Goal: Transaction & Acquisition: Purchase product/service

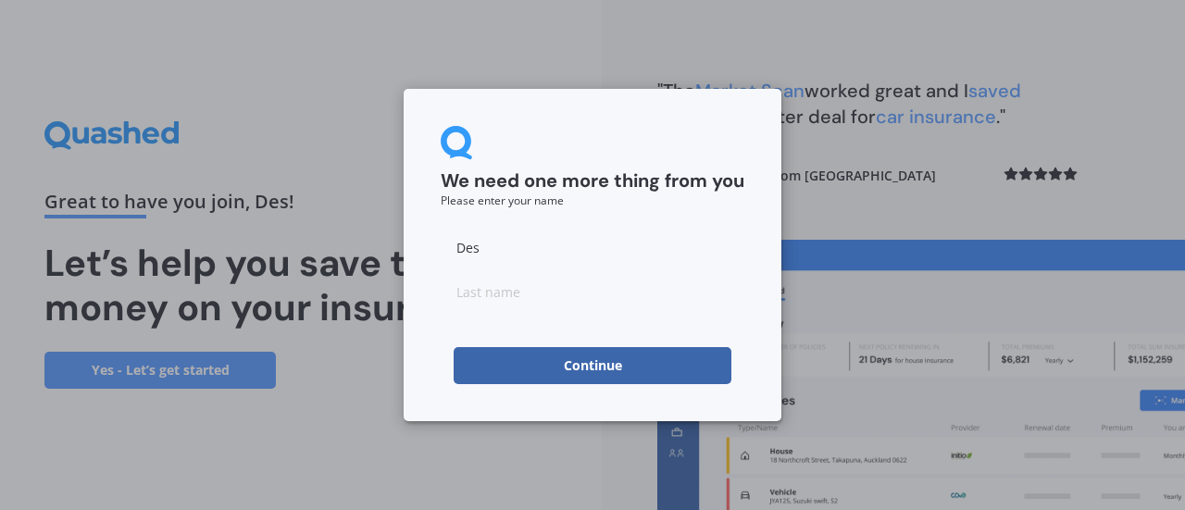
click at [574, 300] on input at bounding box center [593, 291] width 304 height 37
type input "f"
type input "[PERSON_NAME]"
click at [478, 371] on button "Continue" at bounding box center [593, 365] width 278 height 37
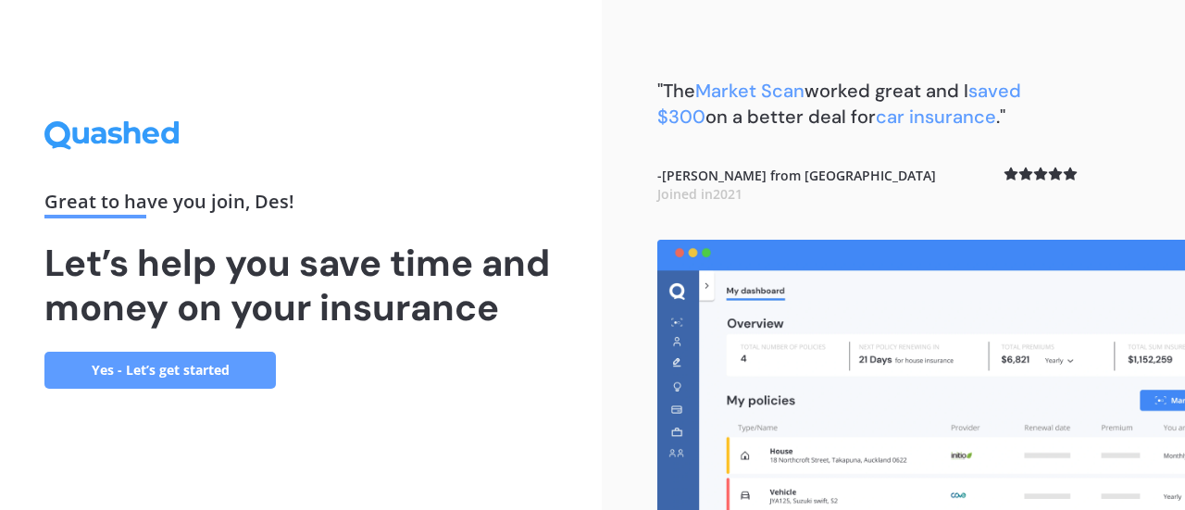
click at [118, 373] on link "Yes - Let’s get started" at bounding box center [160, 370] width 232 height 37
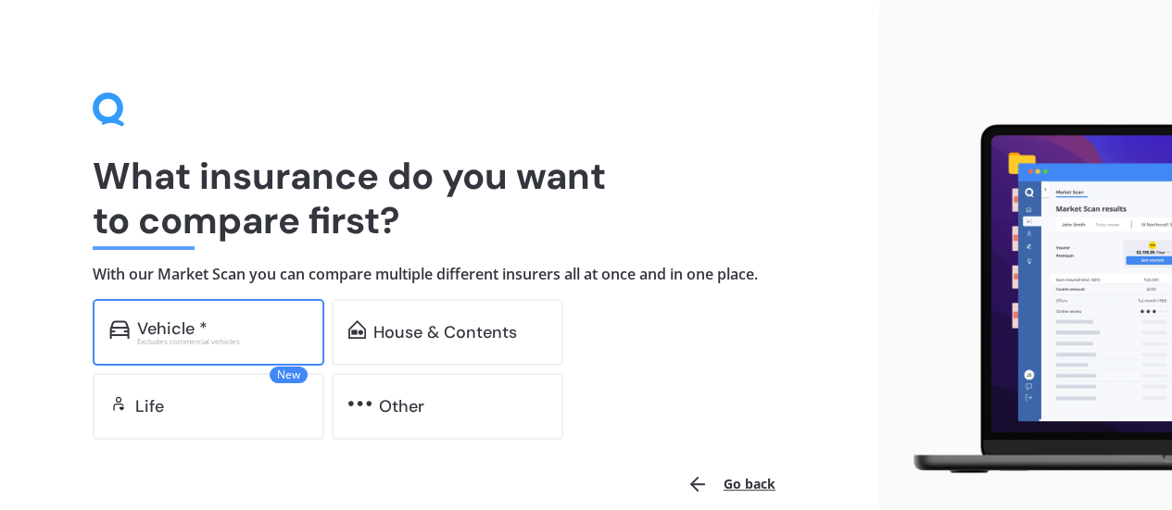
click at [186, 346] on div "Vehicle * Excludes commercial vehicles" at bounding box center [209, 332] width 232 height 67
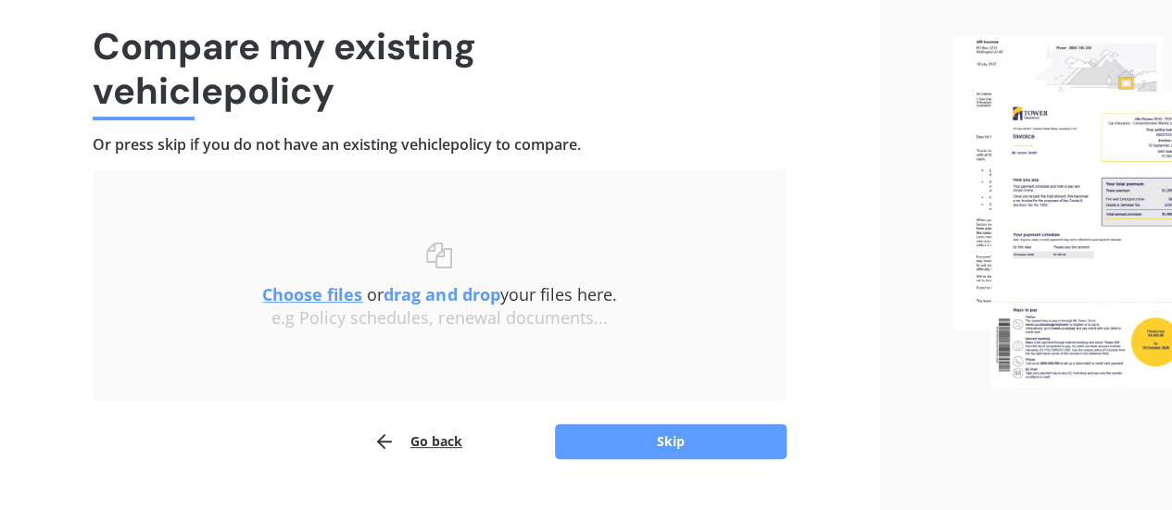
scroll to position [147, 0]
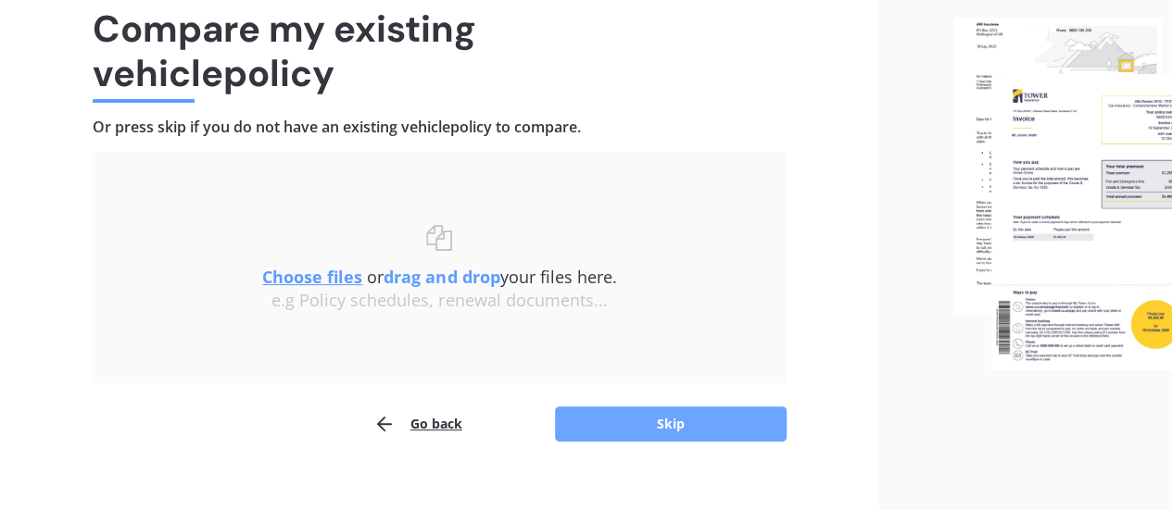
click at [628, 425] on button "Skip" at bounding box center [671, 424] width 232 height 35
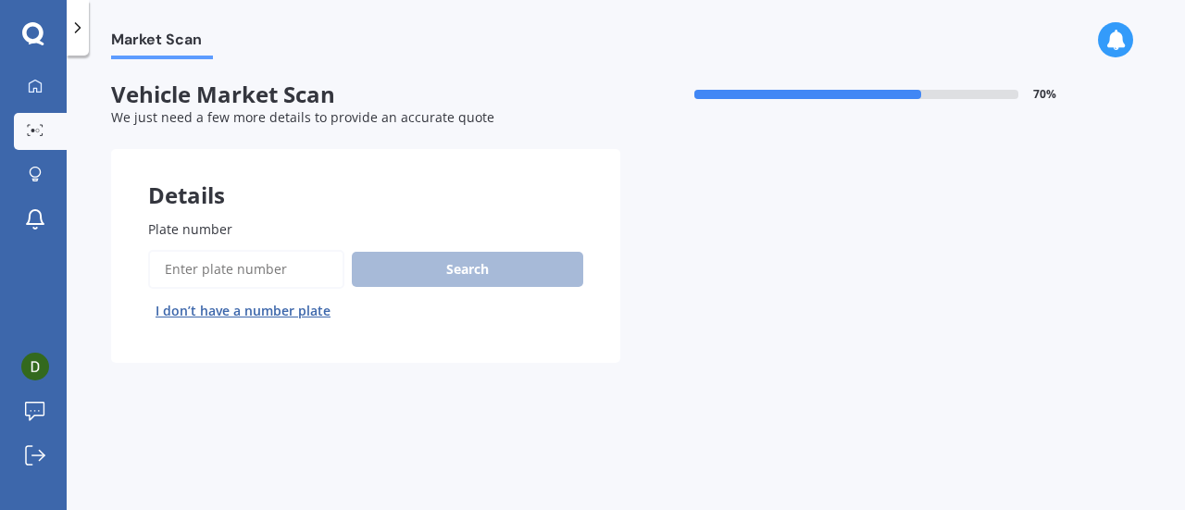
click at [285, 267] on input "Plate number" at bounding box center [246, 269] width 196 height 39
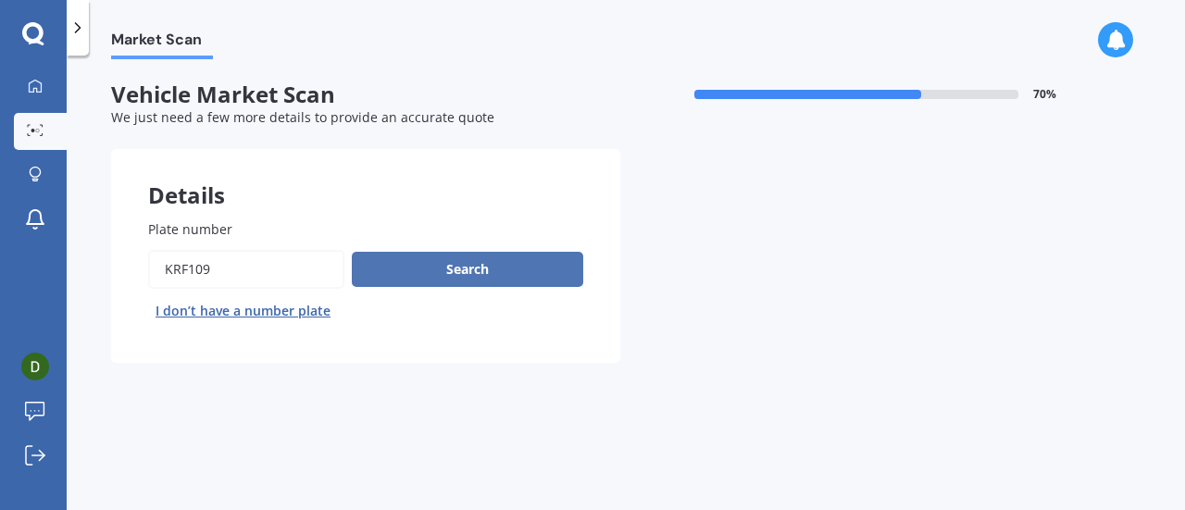
type input "krf109"
click at [559, 269] on button "Search" at bounding box center [468, 269] width 232 height 35
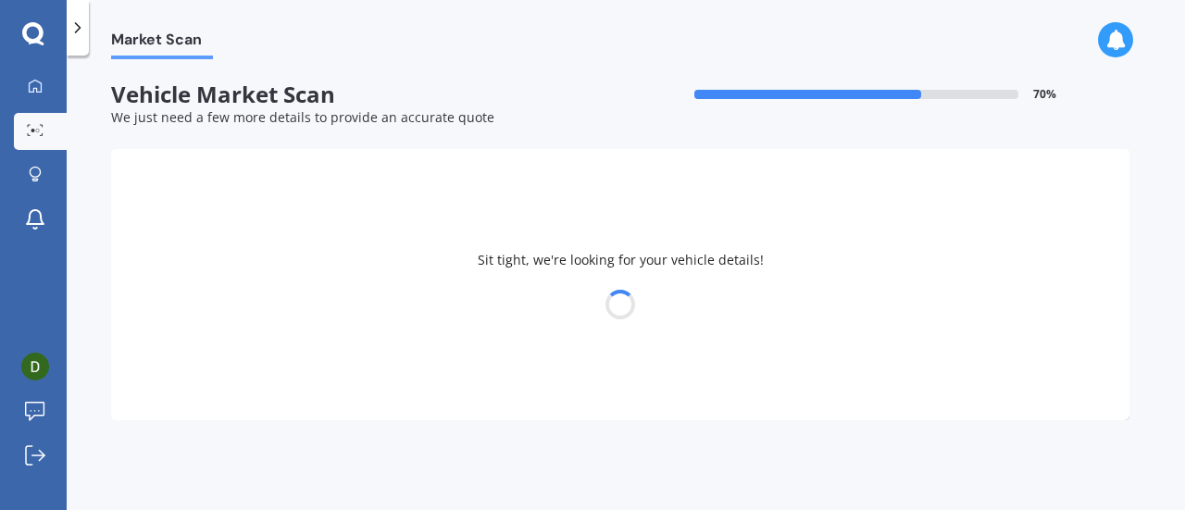
select select "HONDA"
select select "FIT"
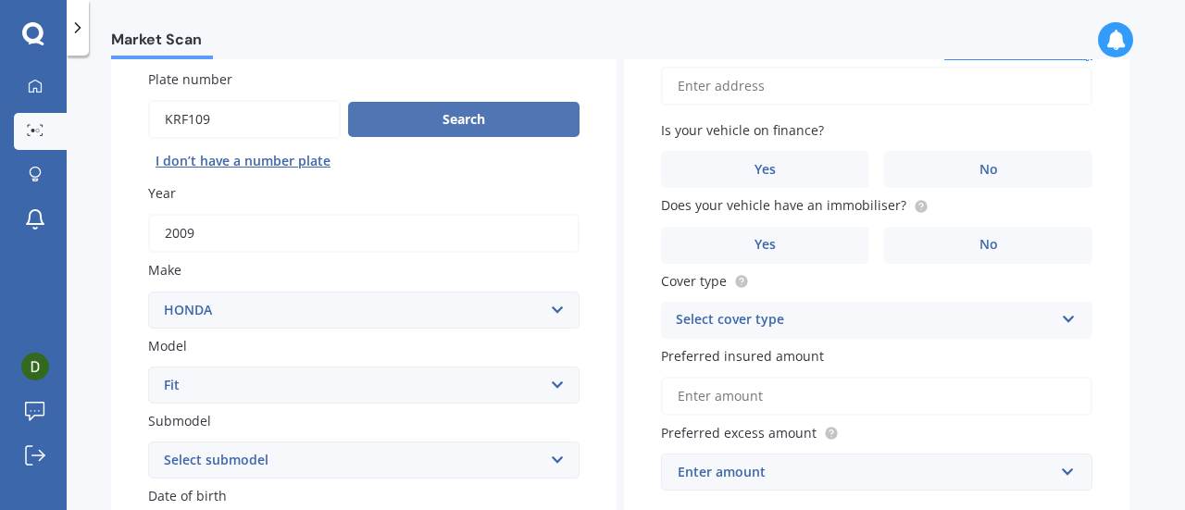
scroll to position [151, 0]
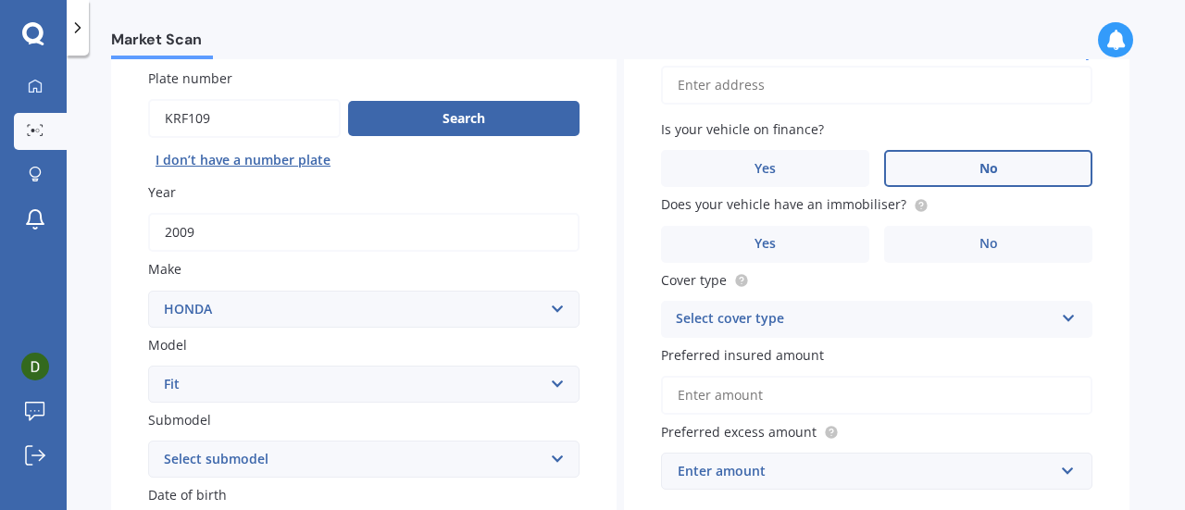
click at [978, 157] on label "No" at bounding box center [988, 168] width 208 height 37
click at [0, 0] on input "No" at bounding box center [0, 0] width 0 height 0
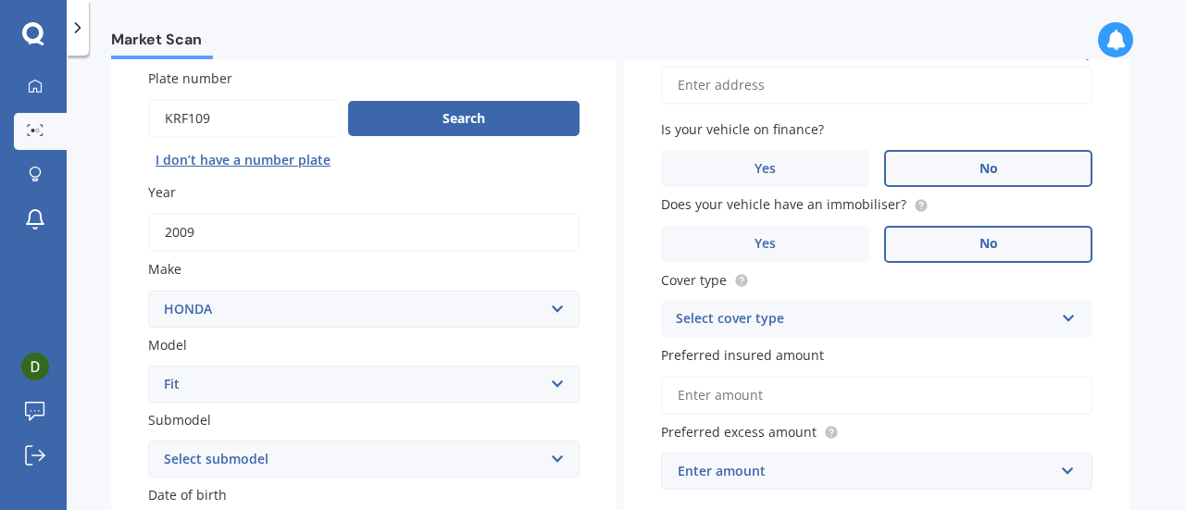
click at [1015, 254] on label "No" at bounding box center [988, 244] width 208 height 37
click at [0, 0] on input "No" at bounding box center [0, 0] width 0 height 0
click at [710, 336] on div "Select cover type Comprehensive Third Party, Fire & Theft Third Party" at bounding box center [877, 319] width 432 height 37
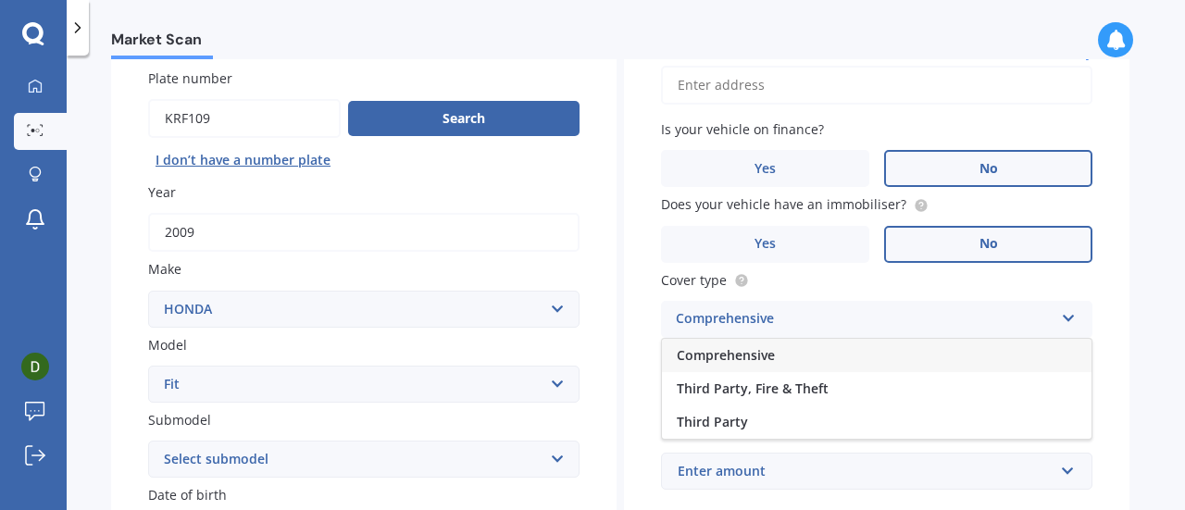
click at [696, 370] on div "Comprehensive" at bounding box center [877, 355] width 430 height 33
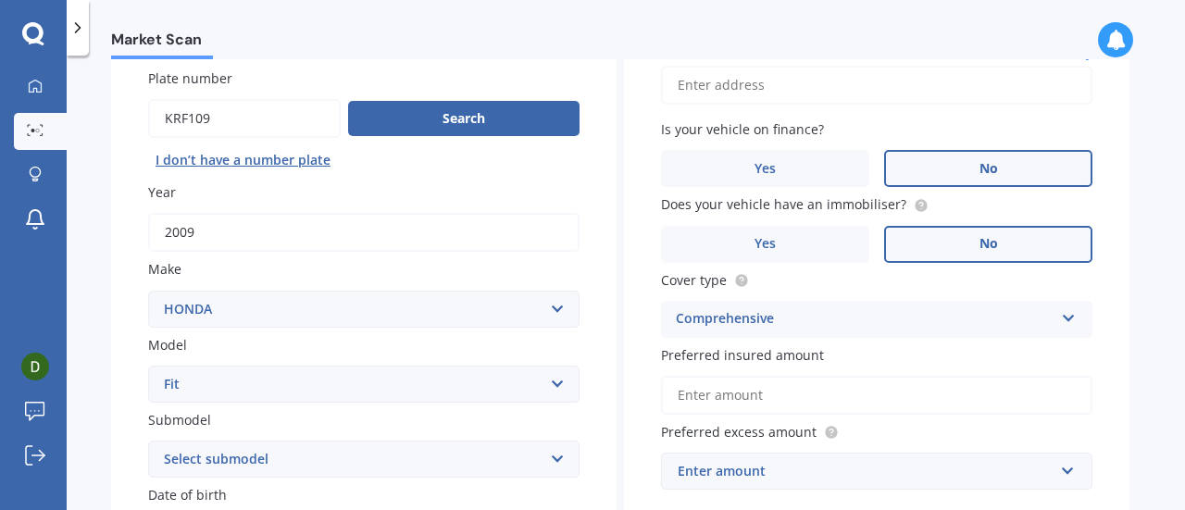
click at [687, 406] on input "Preferred insured amount" at bounding box center [877, 395] width 432 height 39
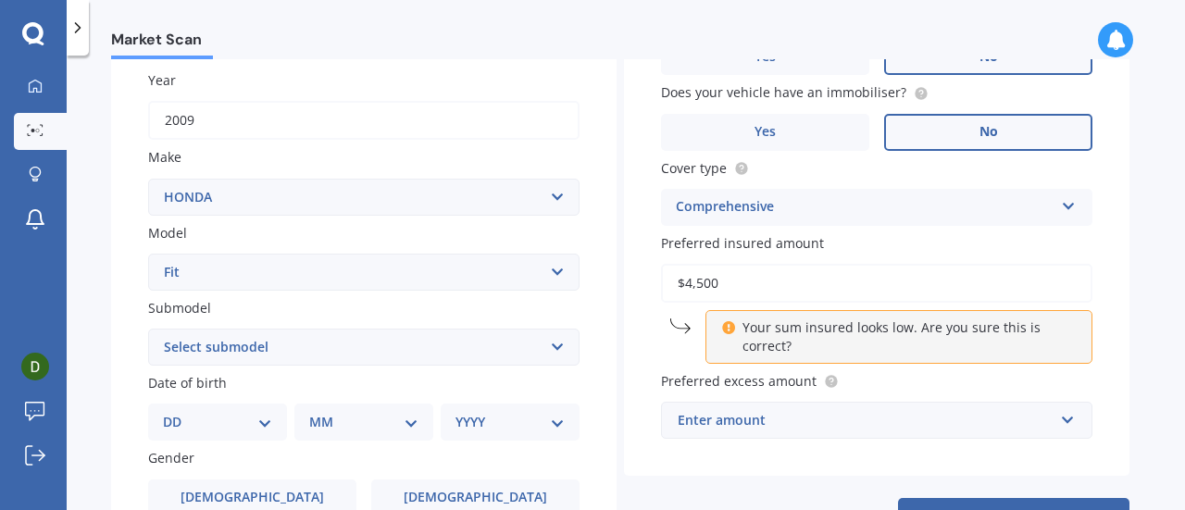
scroll to position [274, 0]
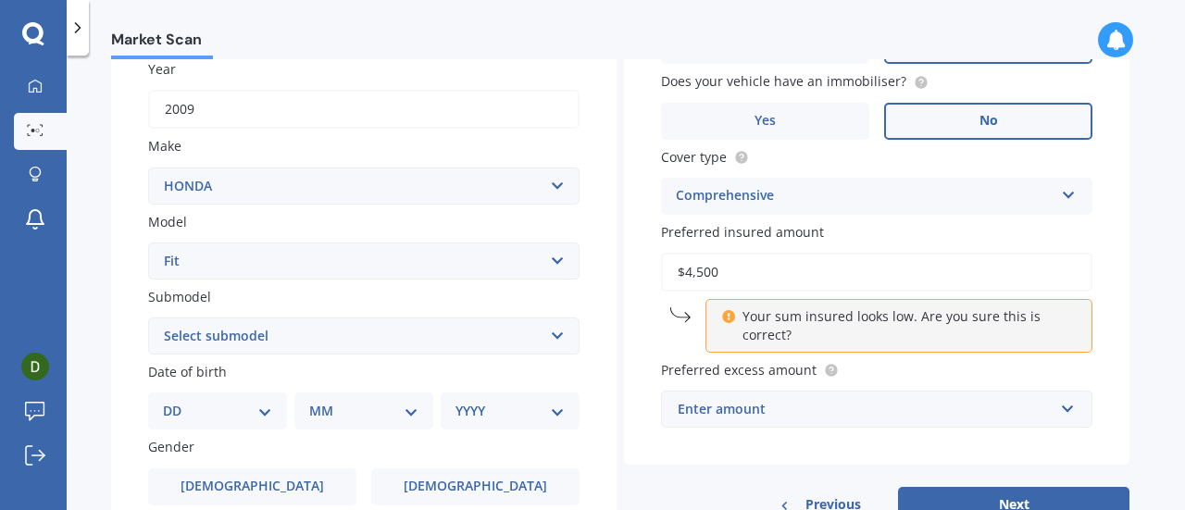
type input "$4,500"
click at [877, 408] on div "Enter amount" at bounding box center [866, 409] width 376 height 20
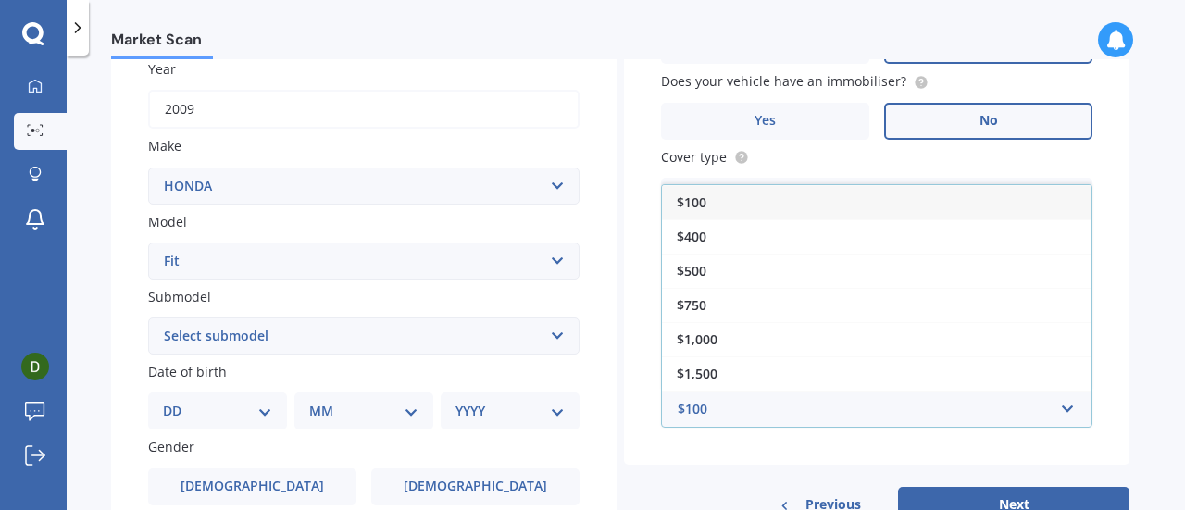
click at [811, 463] on div "Vehicle is parked at Enter address manually Is your vehicle on finance? Yes No …" at bounding box center [877, 170] width 506 height 591
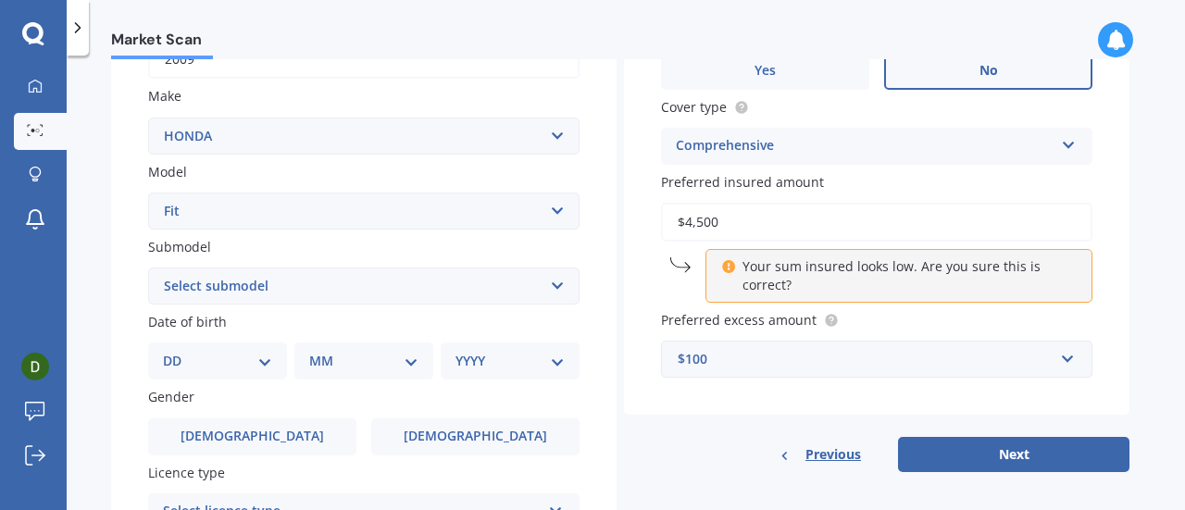
scroll to position [345, 0]
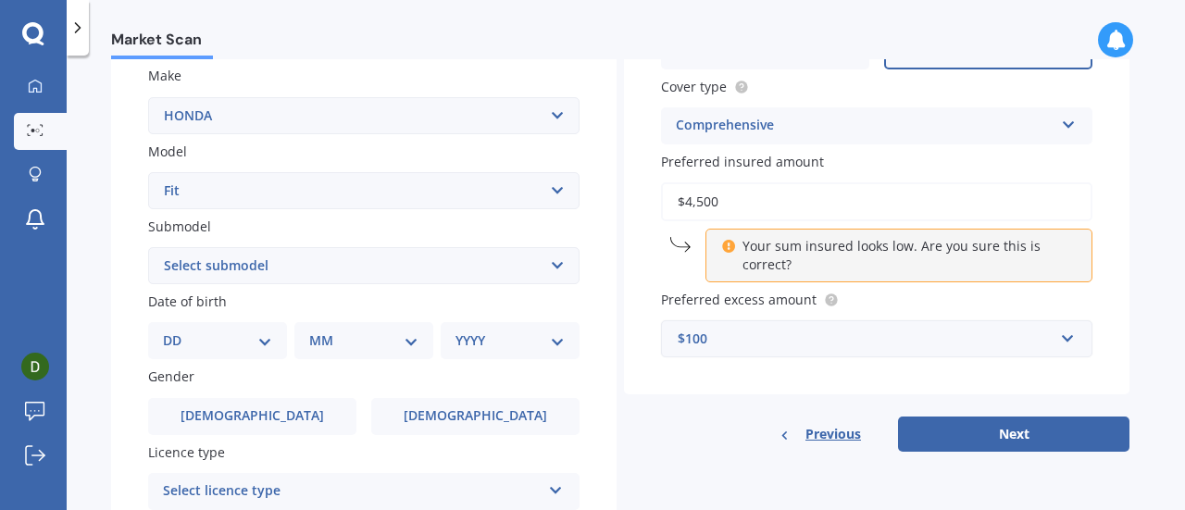
click at [234, 339] on select "DD 01 02 03 04 05 06 07 08 09 10 11 12 13 14 15 16 17 18 19 20 21 22 23 24 25 2…" at bounding box center [217, 341] width 109 height 20
select select "04"
click at [178, 332] on select "DD 01 02 03 04 05 06 07 08 09 10 11 12 13 14 15 16 17 18 19 20 21 22 23 24 25 2…" at bounding box center [217, 341] width 109 height 20
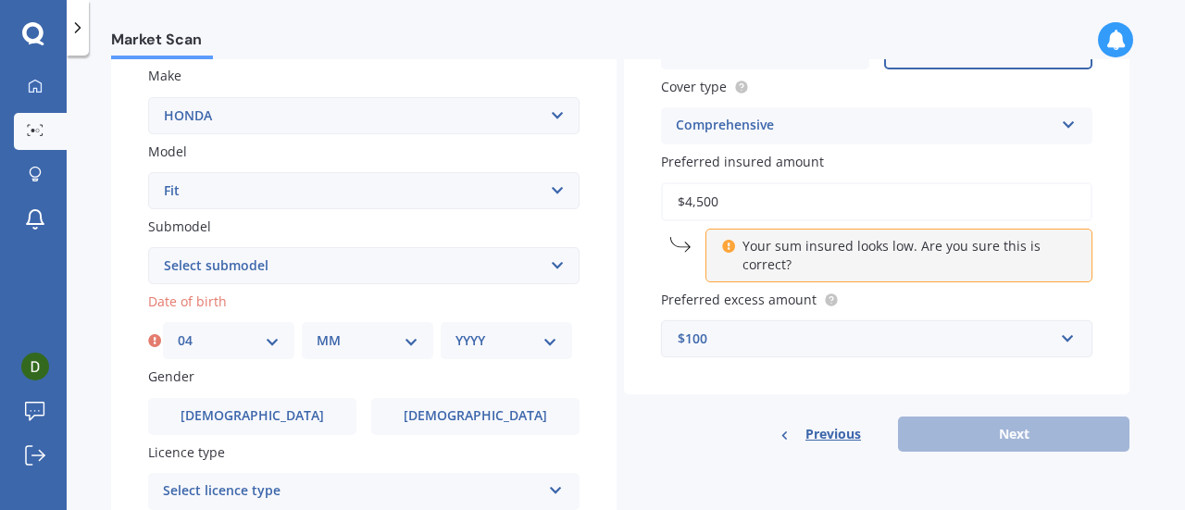
click at [389, 345] on select "MM 01 02 03 04 05 06 07 08 09 10 11 12" at bounding box center [368, 341] width 102 height 20
select select "12"
click at [317, 332] on select "MM 01 02 03 04 05 06 07 08 09 10 11 12" at bounding box center [368, 341] width 102 height 20
click at [488, 341] on select "YYYY 2025 2024 2023 2022 2021 2020 2019 2018 2017 2016 2015 2014 2013 2012 2011…" at bounding box center [507, 341] width 102 height 20
select select "1991"
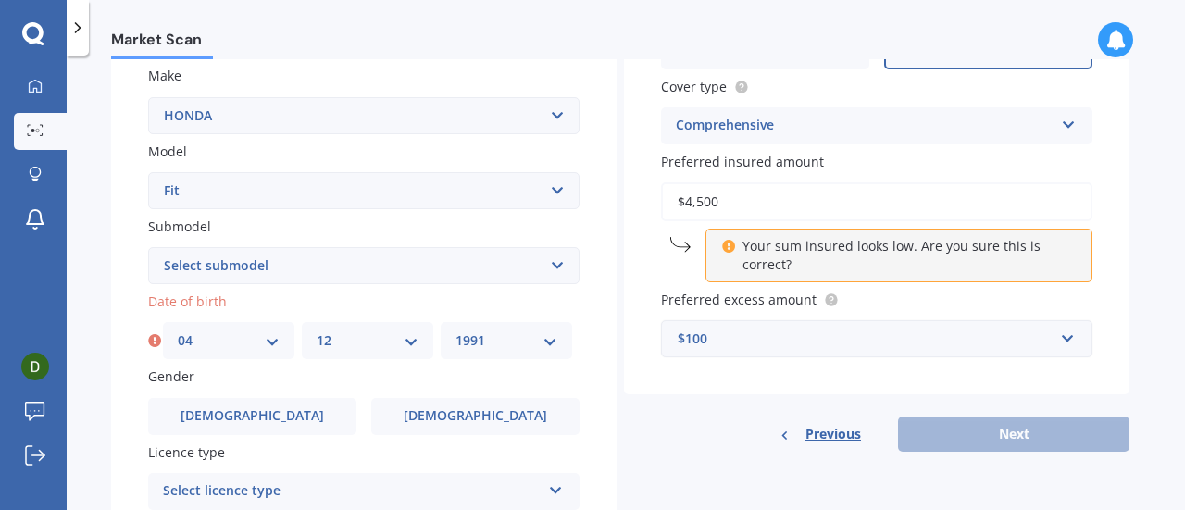
click at [456, 332] on select "YYYY 2025 2024 2023 2022 2021 2020 2019 2018 2017 2016 2015 2014 2013 2012 2011…" at bounding box center [507, 341] width 102 height 20
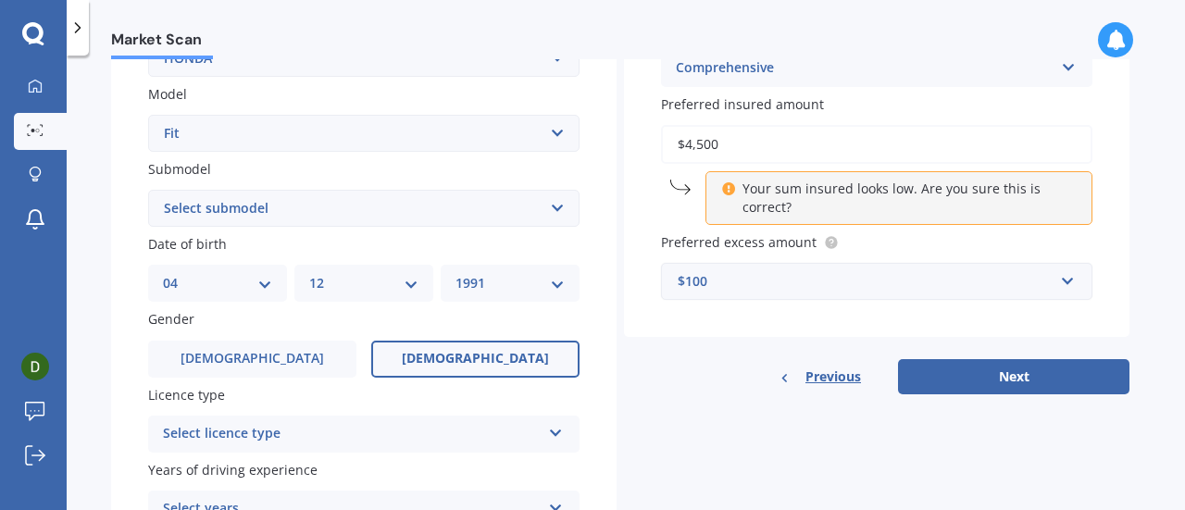
click at [483, 371] on label "Female" at bounding box center [475, 359] width 208 height 37
click at [0, 0] on input "Female" at bounding box center [0, 0] width 0 height 0
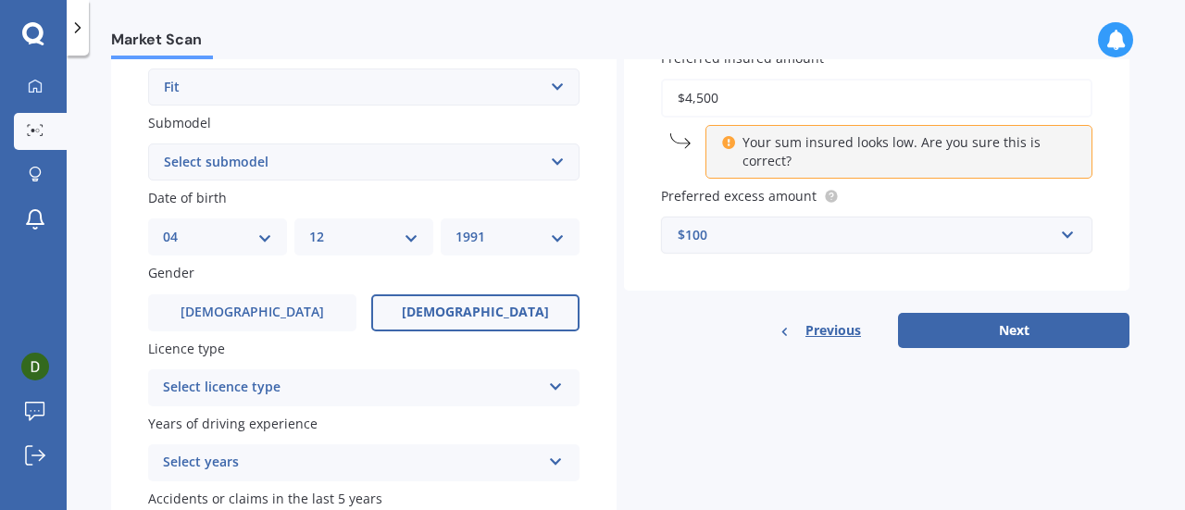
scroll to position [450, 0]
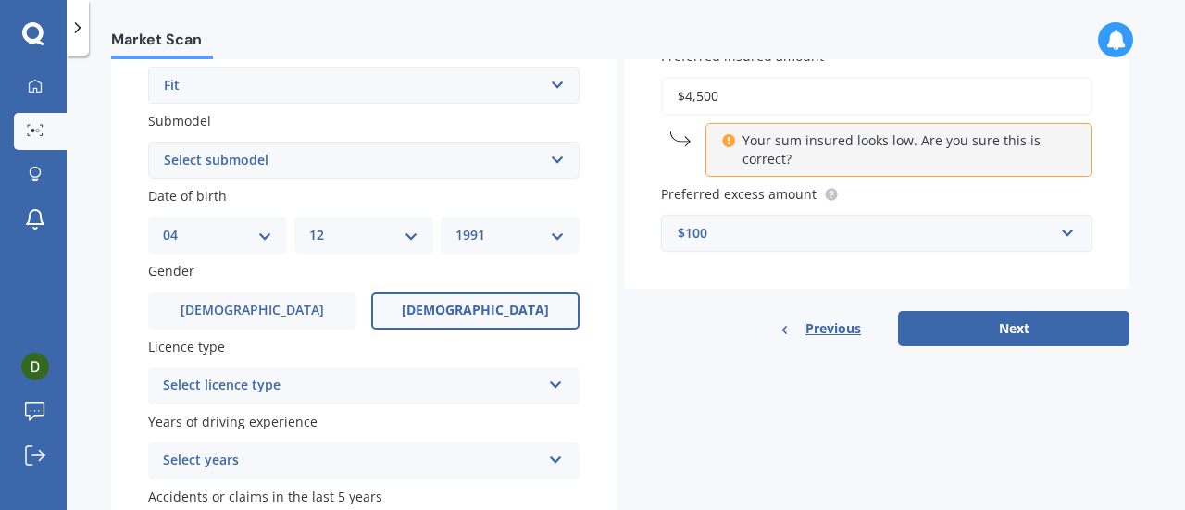
click at [469, 388] on div "Select licence type" at bounding box center [352, 386] width 378 height 22
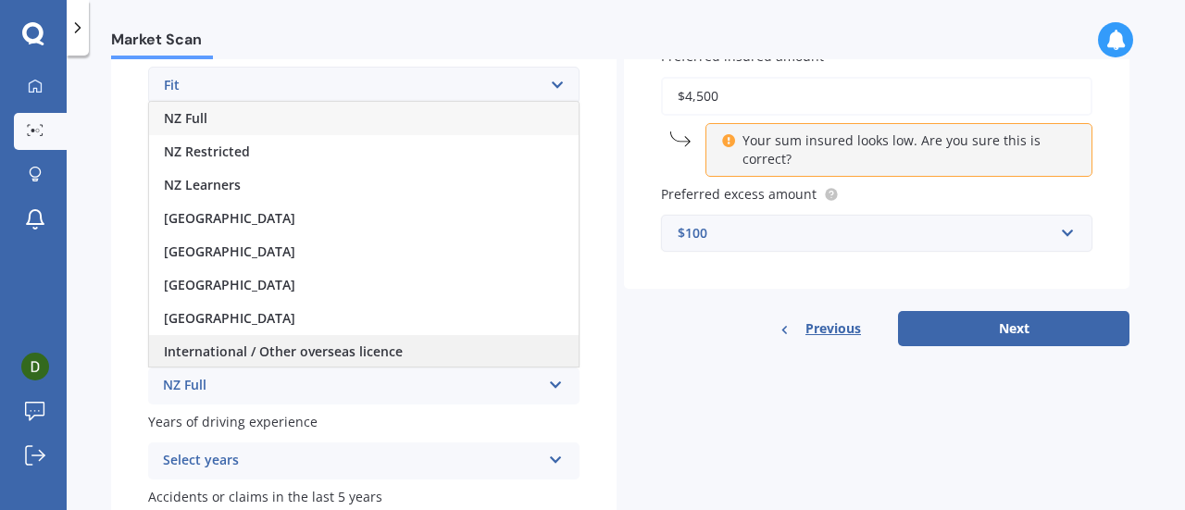
click at [421, 357] on div "International / Other overseas licence" at bounding box center [364, 351] width 430 height 33
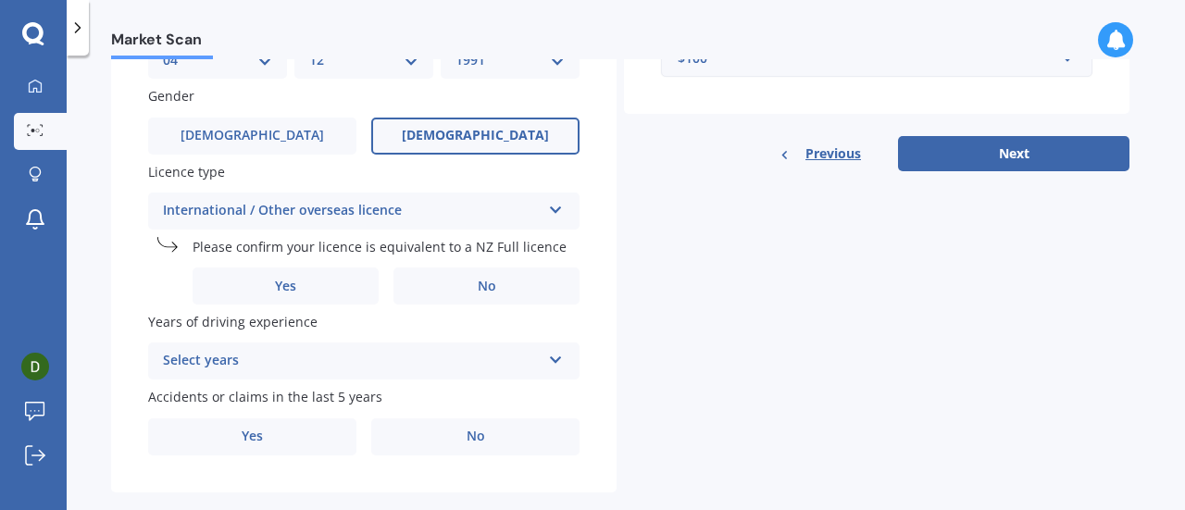
scroll to position [628, 0]
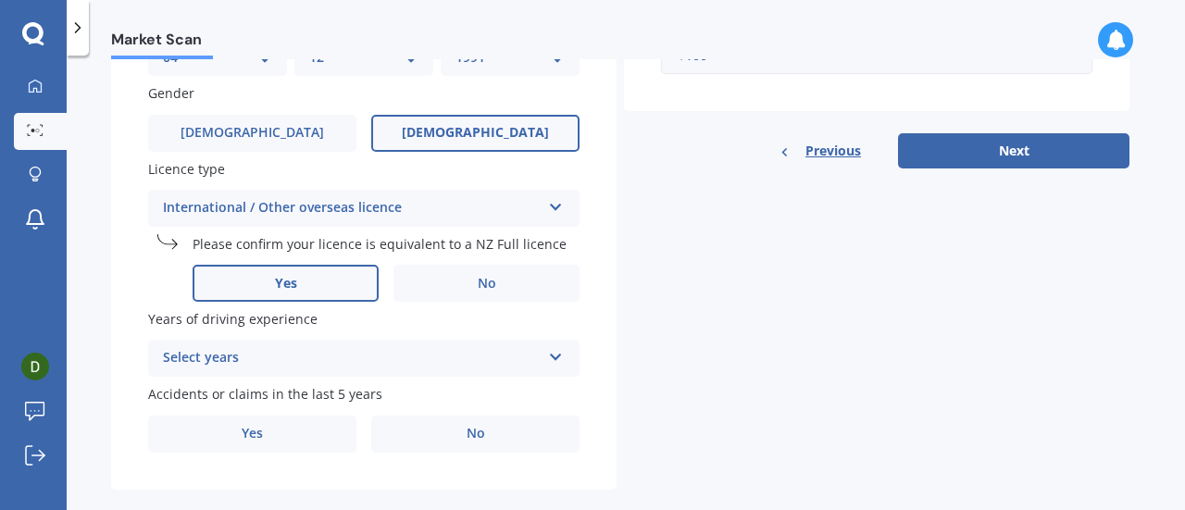
click at [337, 290] on label "Yes" at bounding box center [286, 283] width 186 height 37
click at [0, 0] on input "Yes" at bounding box center [0, 0] width 0 height 0
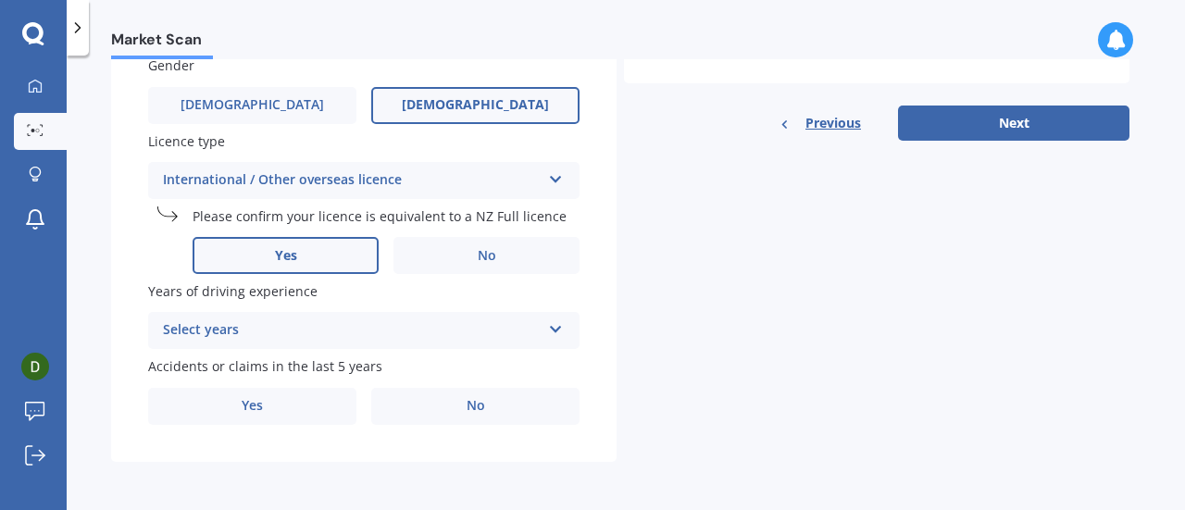
scroll to position [658, 0]
click at [484, 337] on div "Select years" at bounding box center [352, 331] width 378 height 22
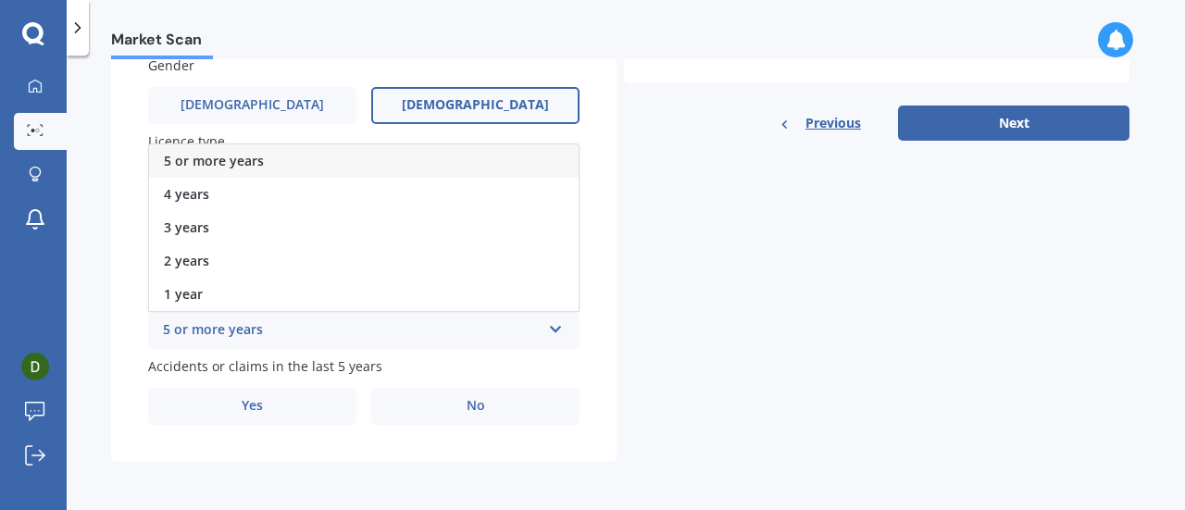
click at [477, 376] on label "Accidents or claims in the last 5 years" at bounding box center [360, 366] width 424 height 19
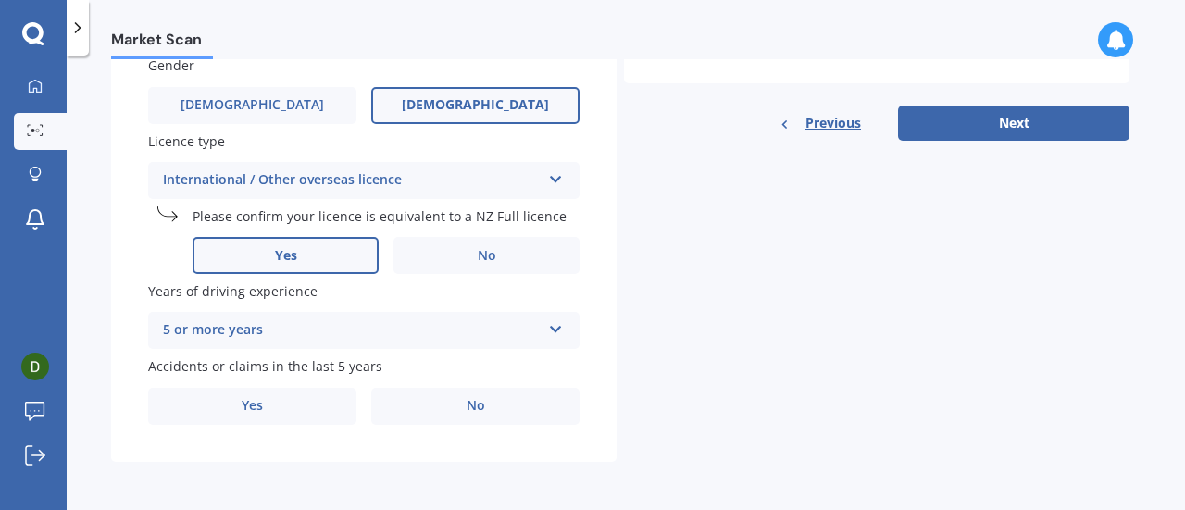
click at [445, 335] on div "5 or more years" at bounding box center [352, 331] width 378 height 22
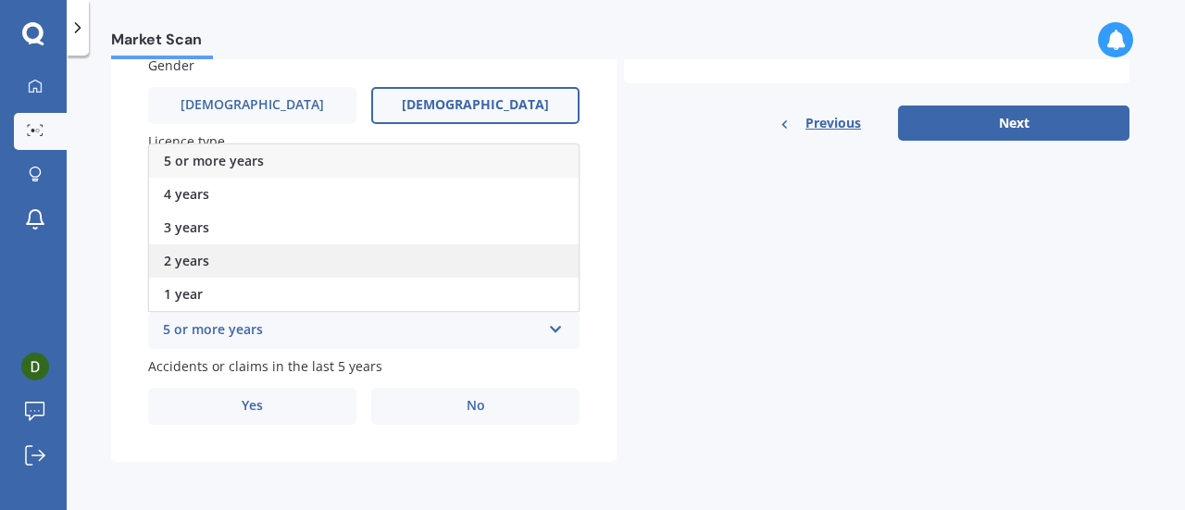
click at [303, 276] on div "2 years" at bounding box center [364, 260] width 430 height 33
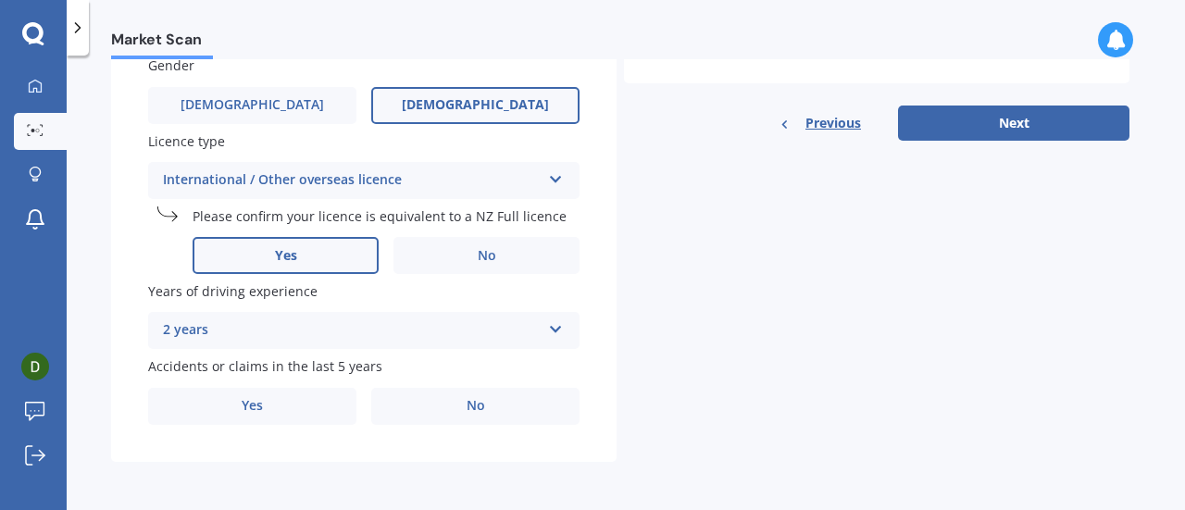
click at [342, 338] on div "2 years" at bounding box center [352, 331] width 378 height 22
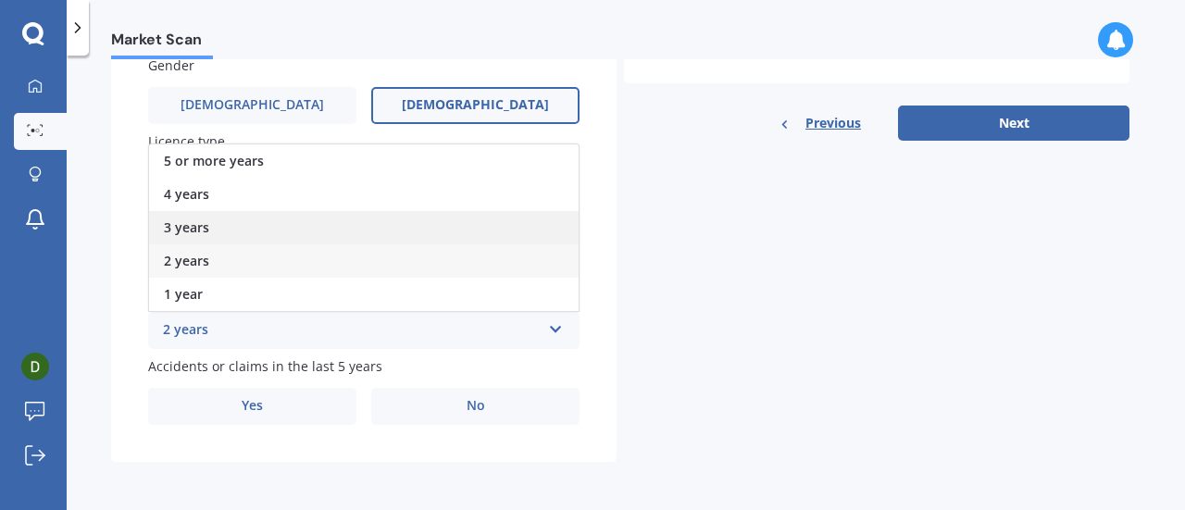
click at [269, 237] on div "3 years" at bounding box center [364, 227] width 430 height 33
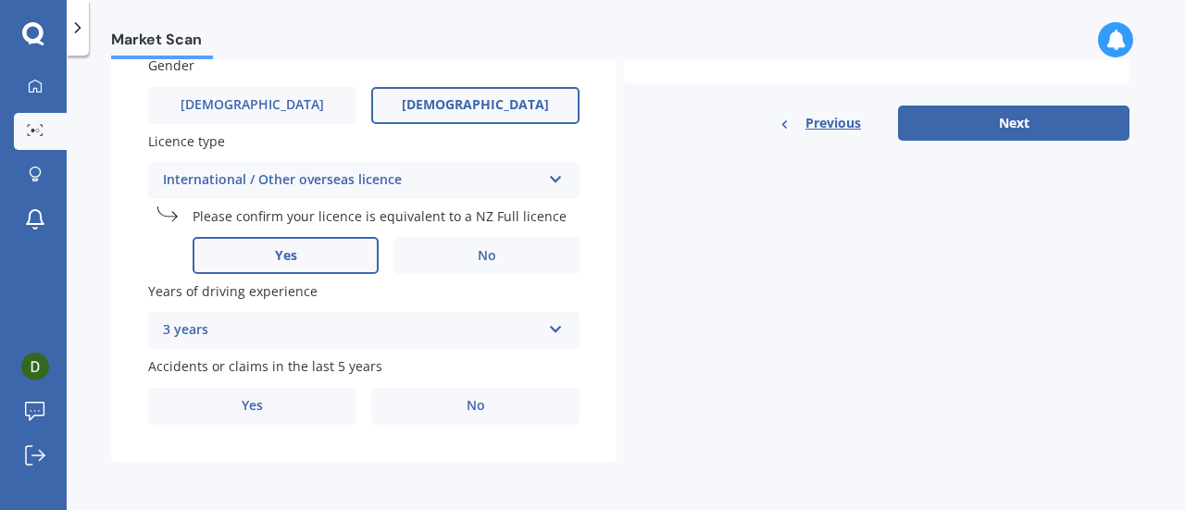
scroll to position [656, 0]
click at [490, 422] on label "No" at bounding box center [475, 406] width 208 height 37
click at [0, 0] on input "No" at bounding box center [0, 0] width 0 height 0
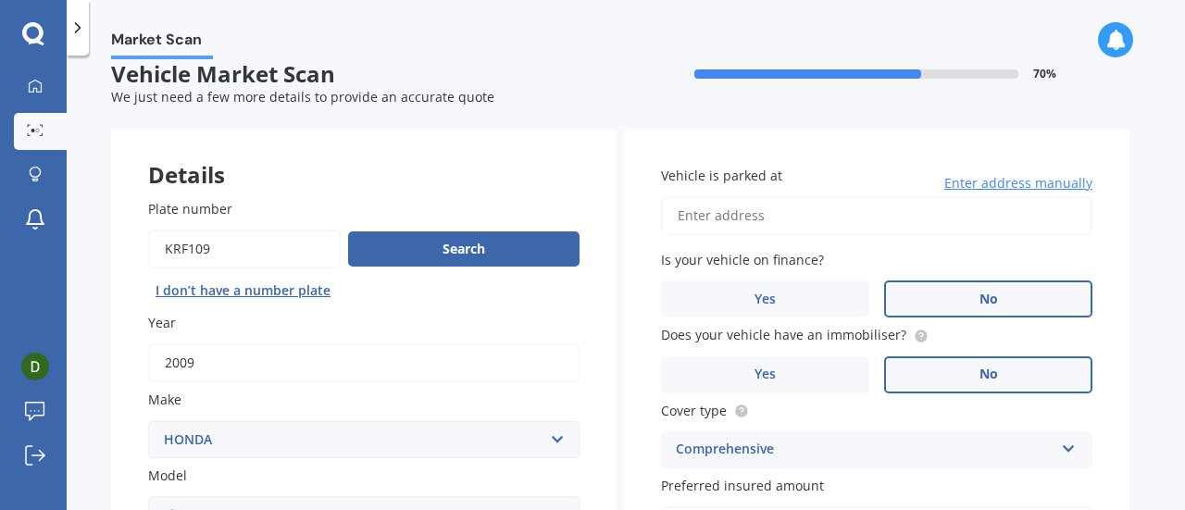
scroll to position [19, 0]
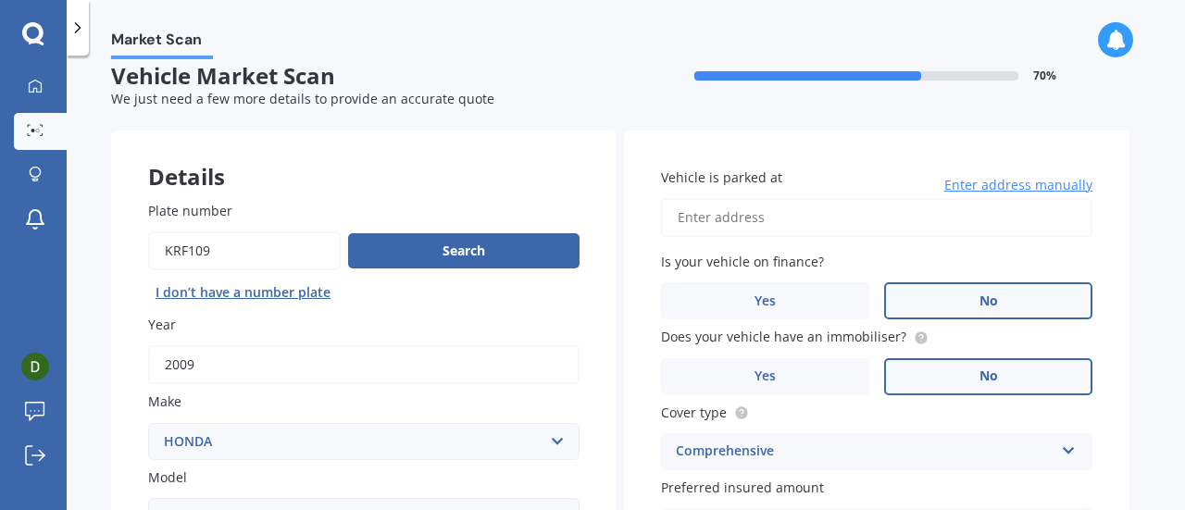
click at [877, 223] on input "Vehicle is parked at" at bounding box center [877, 217] width 432 height 39
type input "6 Maui Place, Te Kamo, Whangārei 0112"
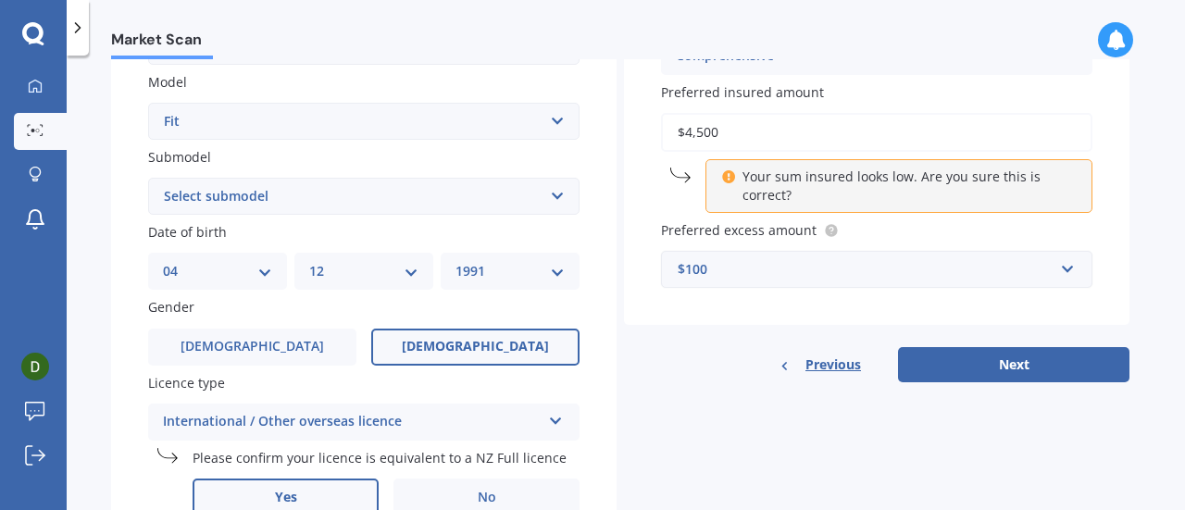
scroll to position [420, 0]
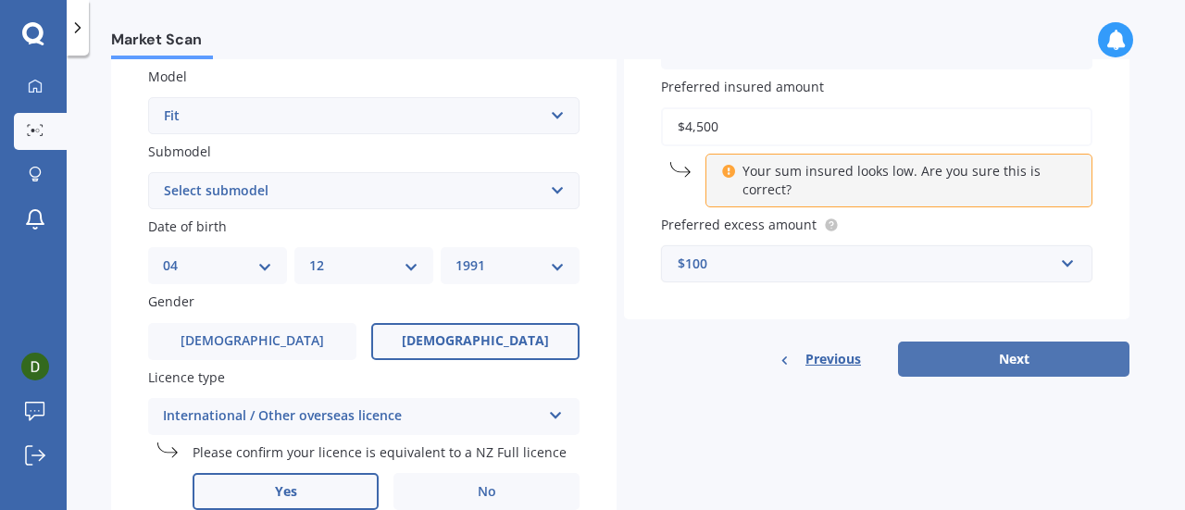
click at [1035, 366] on button "Next" at bounding box center [1014, 359] width 232 height 35
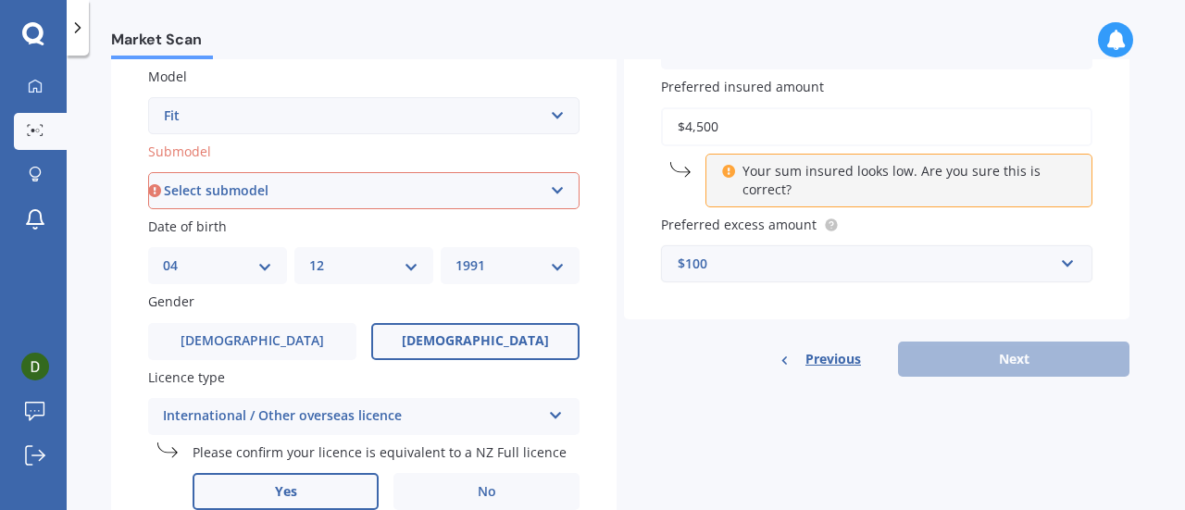
click at [203, 191] on select "Select submodel Diesel EV Hybrid Petrol" at bounding box center [364, 190] width 432 height 37
select select "DIESEL"
click at [148, 173] on select "Select submodel Diesel EV Hybrid Petrol" at bounding box center [364, 190] width 432 height 37
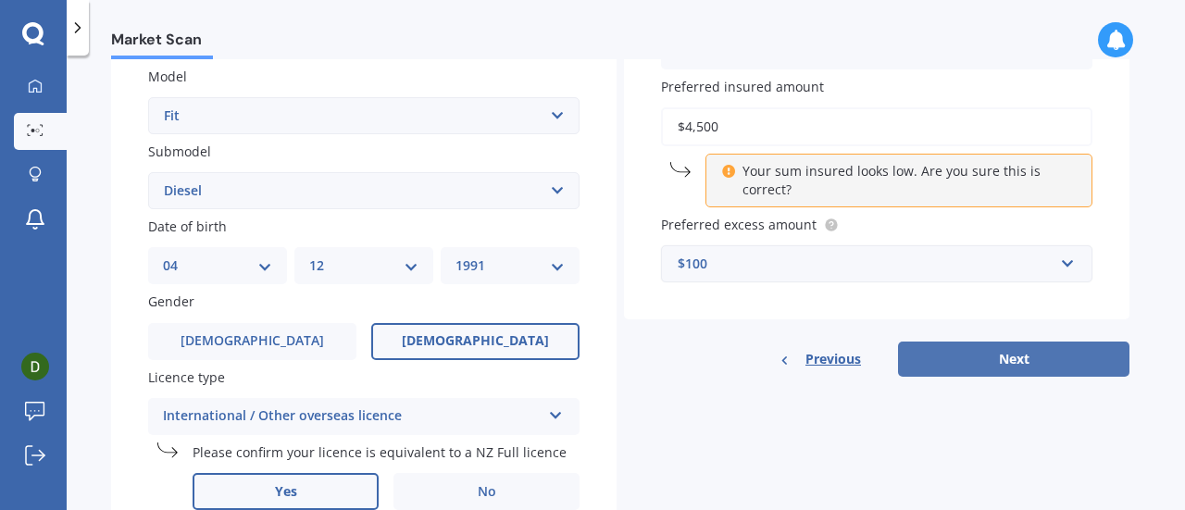
click at [954, 352] on button "Next" at bounding box center [1014, 359] width 232 height 35
select select "04"
select select "12"
select select "1991"
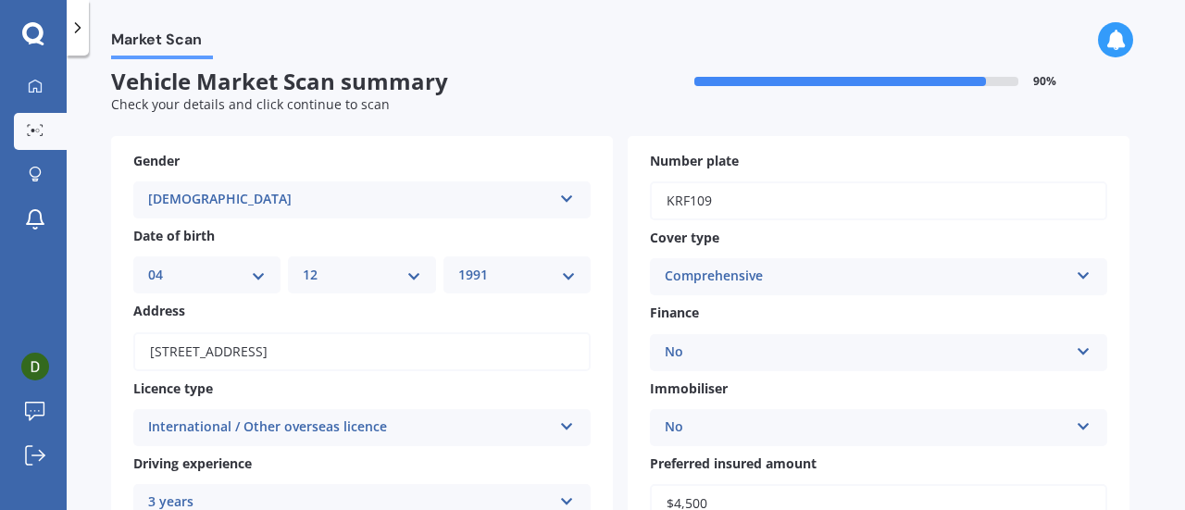
scroll to position [0, 0]
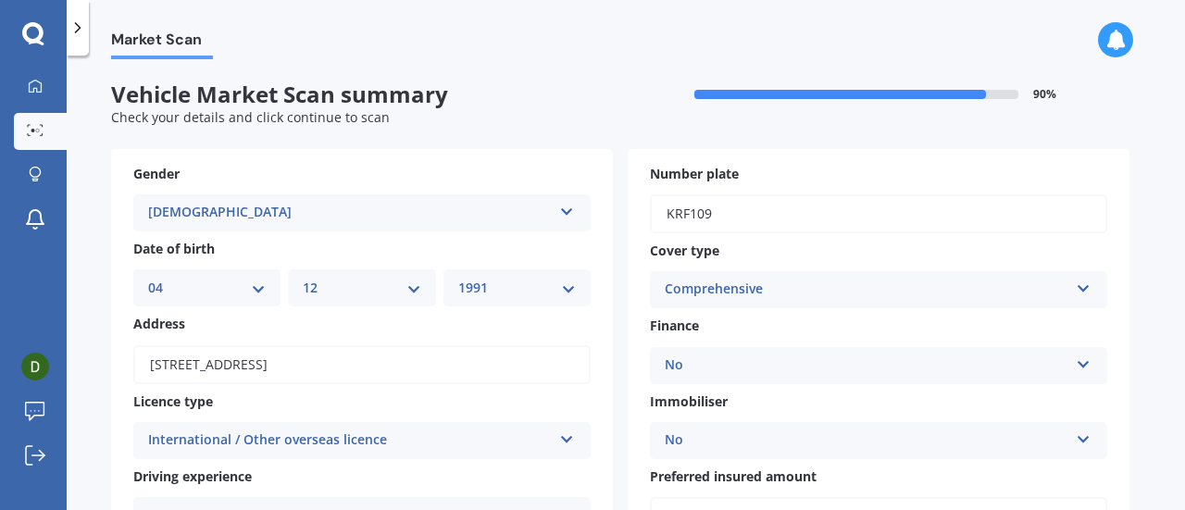
click at [954, 352] on div "No Yes No" at bounding box center [879, 365] width 458 height 37
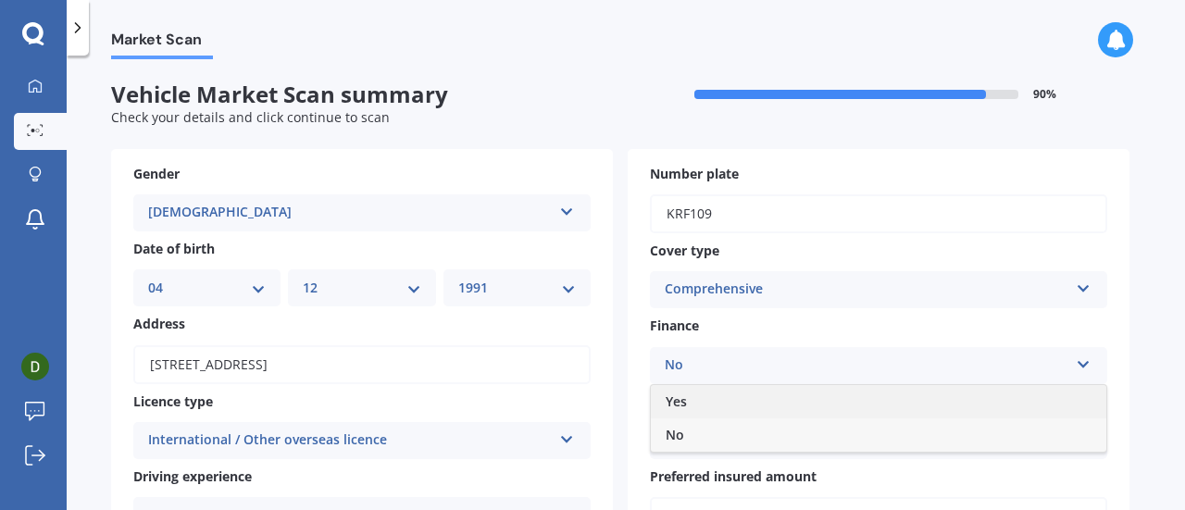
click at [922, 391] on div "Yes" at bounding box center [879, 401] width 456 height 33
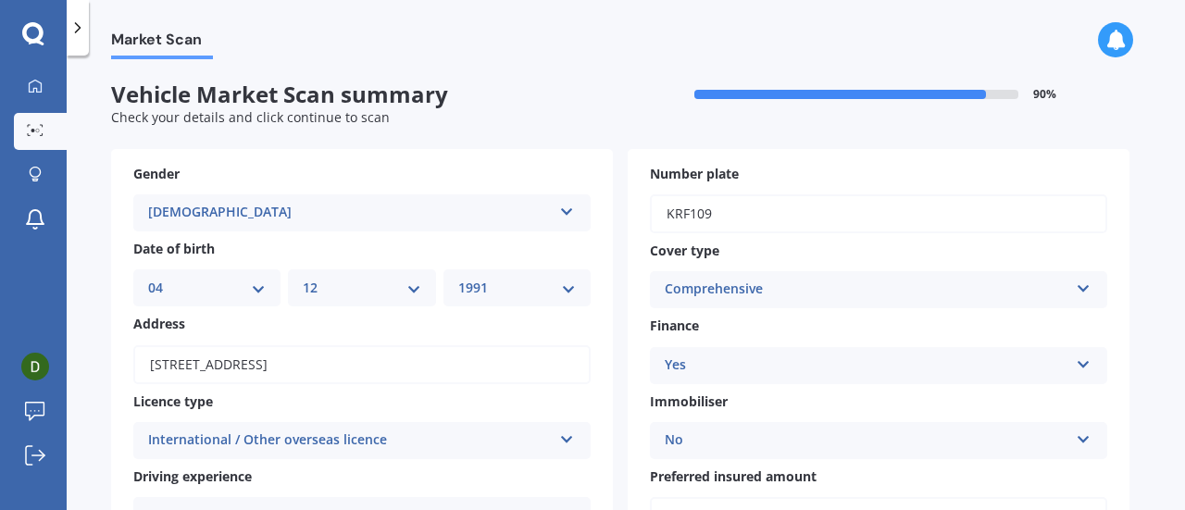
click at [940, 360] on div "Yes" at bounding box center [867, 366] width 404 height 22
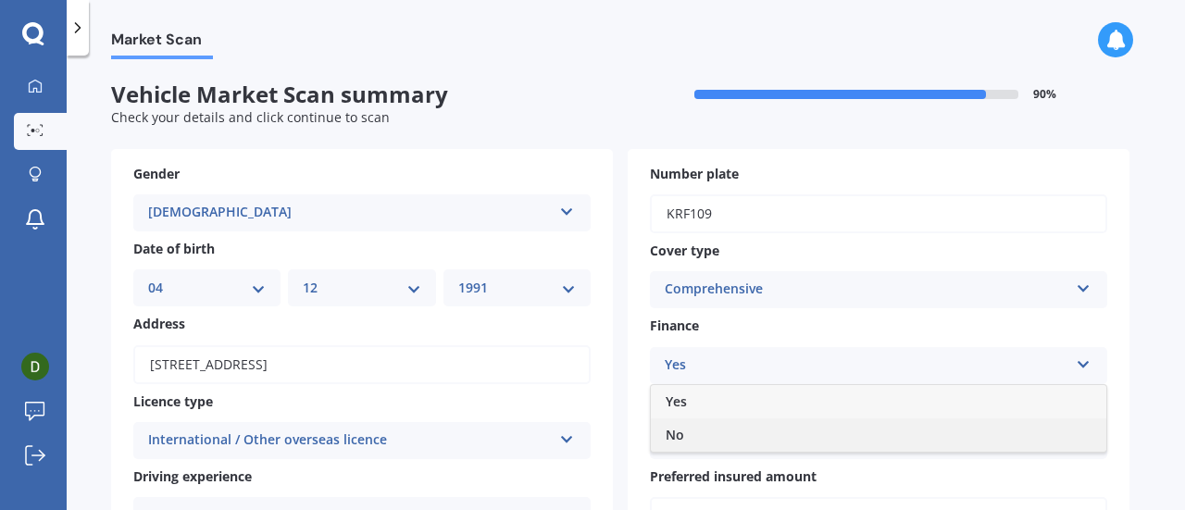
click at [804, 429] on div "No" at bounding box center [879, 435] width 456 height 33
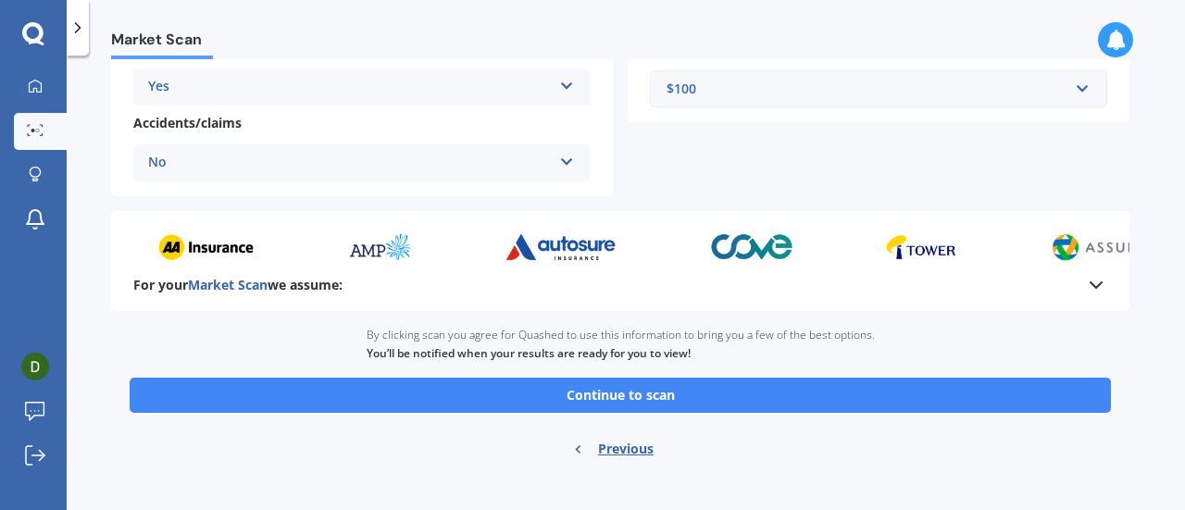
scroll to position [505, 0]
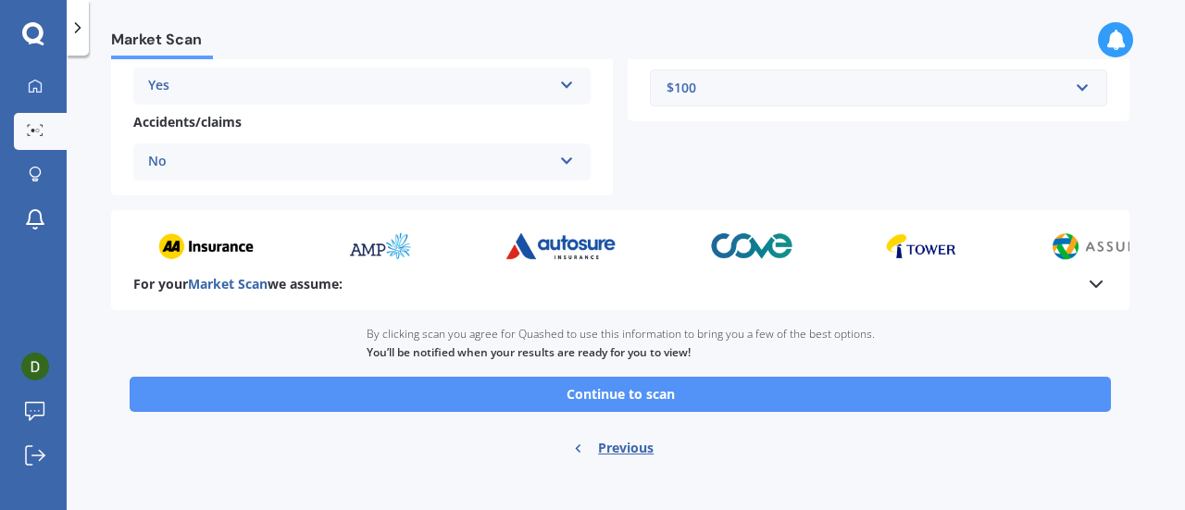
click at [762, 396] on button "Continue to scan" at bounding box center [621, 394] width 982 height 35
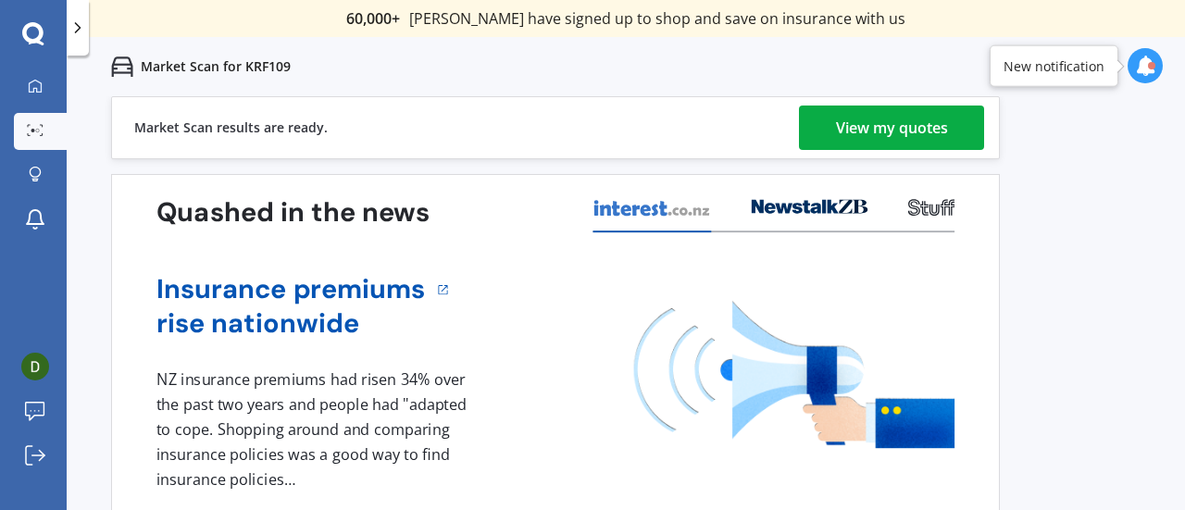
click at [917, 121] on div "View my quotes" at bounding box center [892, 128] width 112 height 44
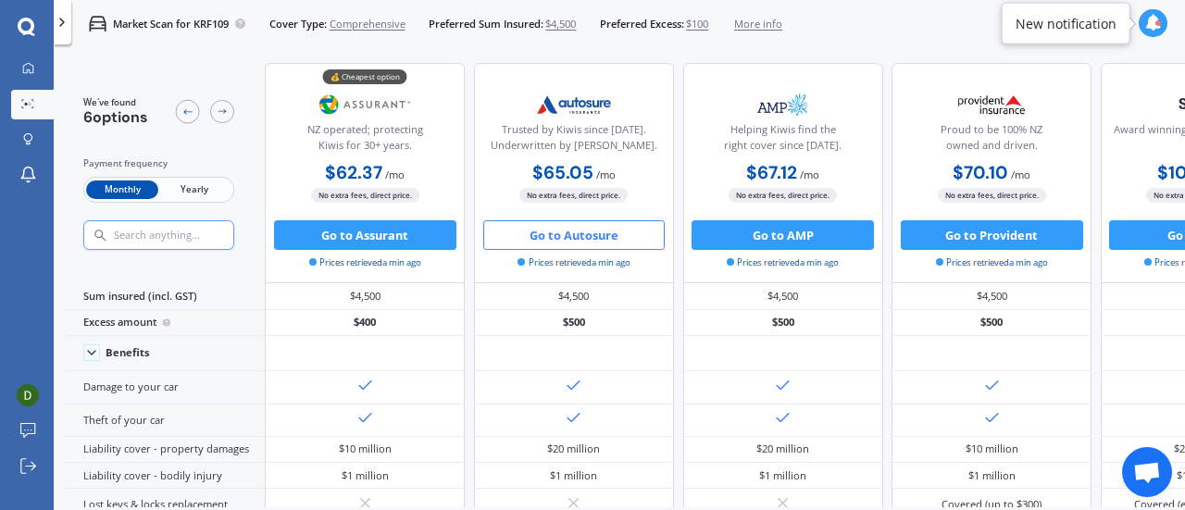
click at [550, 225] on button "Go to Autosure" at bounding box center [574, 235] width 182 height 30
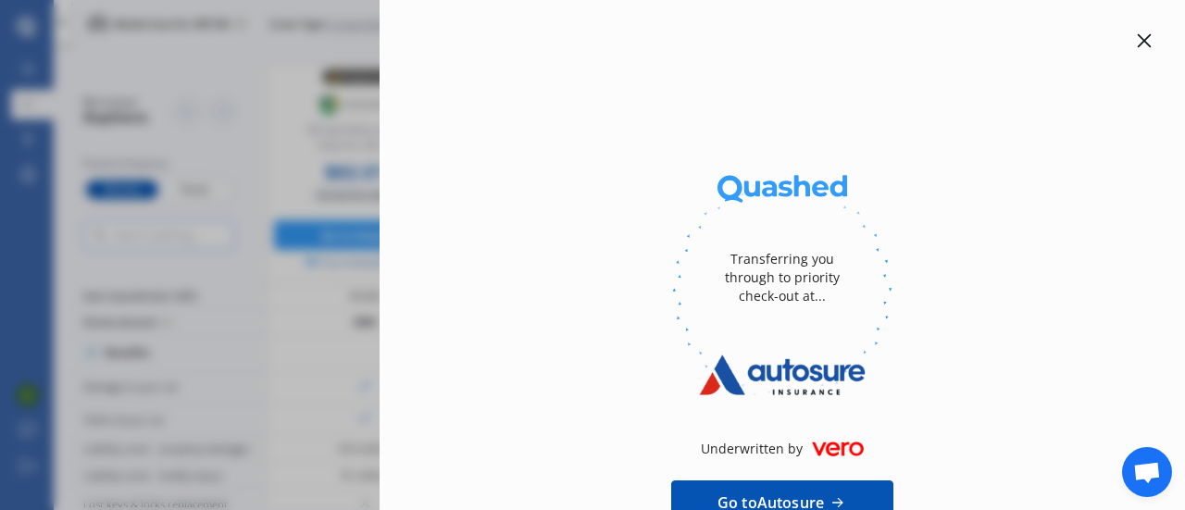
click at [771, 490] on link "Go to Autosure" at bounding box center [782, 503] width 222 height 44
click at [1137, 42] on icon at bounding box center [1144, 40] width 15 height 15
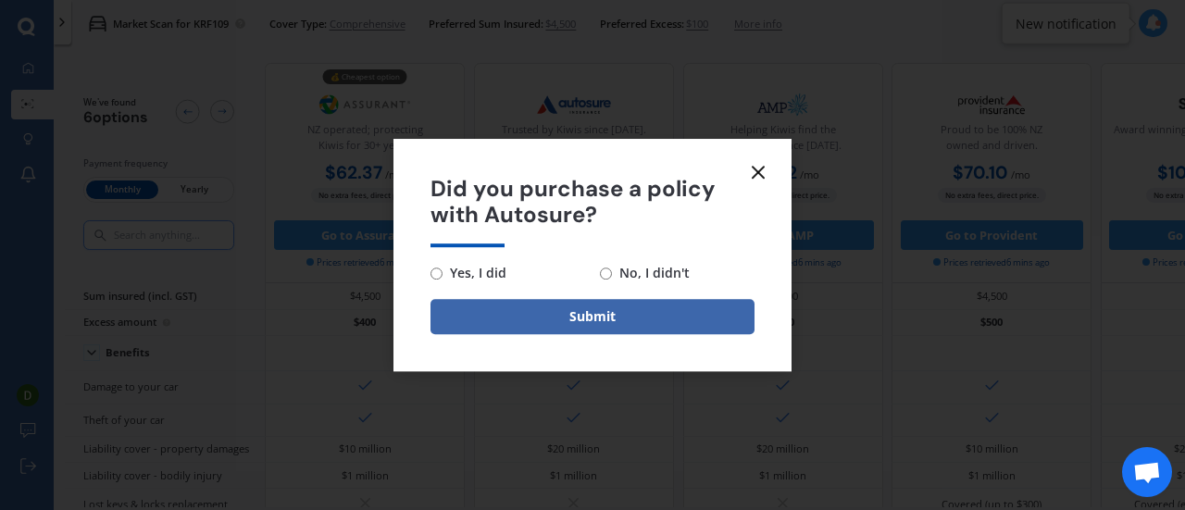
click at [759, 168] on icon at bounding box center [758, 172] width 22 height 22
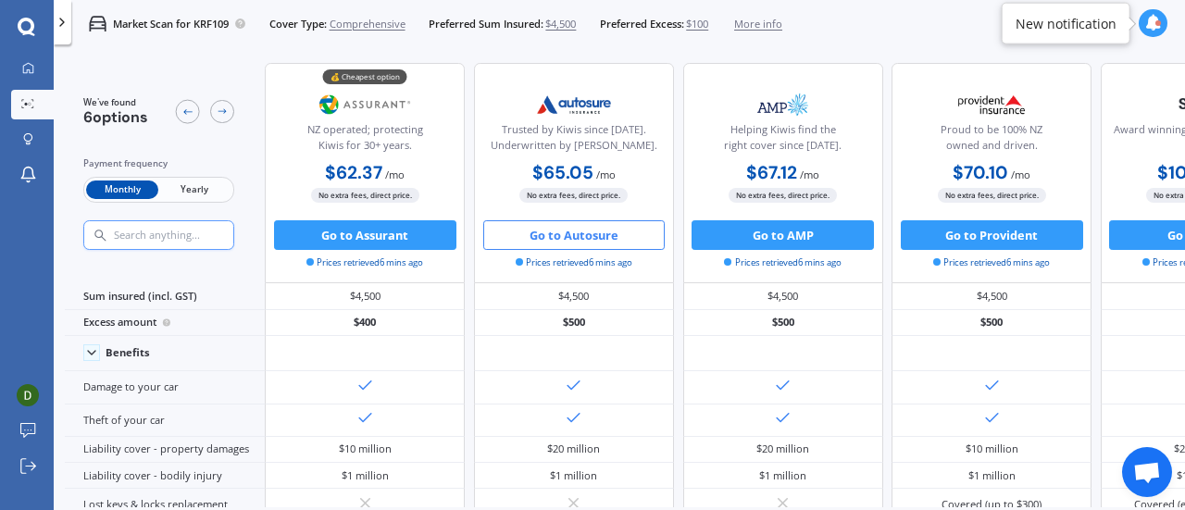
click at [758, 172] on b "$67.12" at bounding box center [771, 172] width 51 height 23
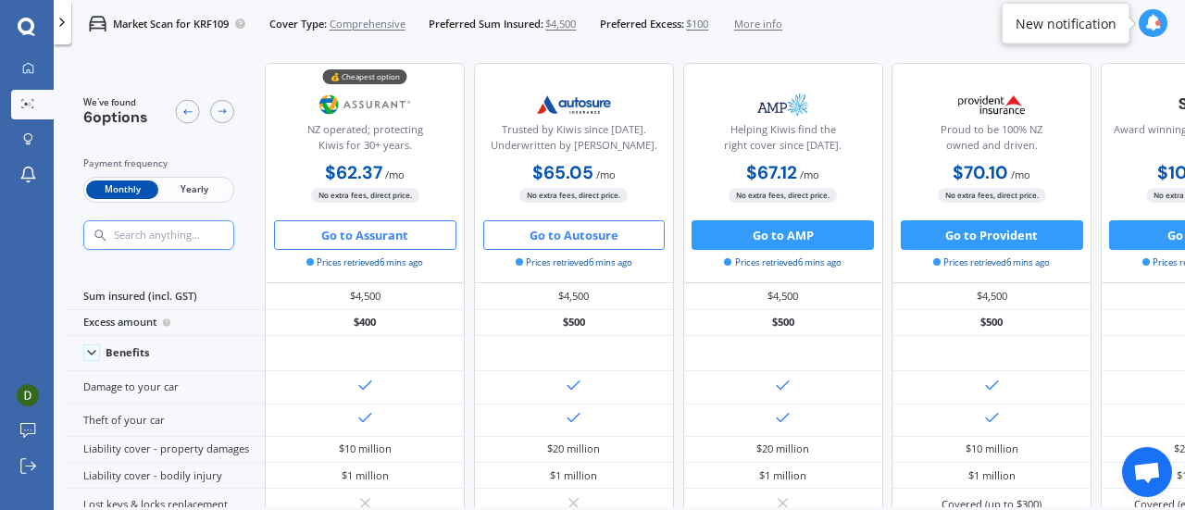
click at [372, 244] on button "Go to Assurant" at bounding box center [365, 235] width 182 height 30
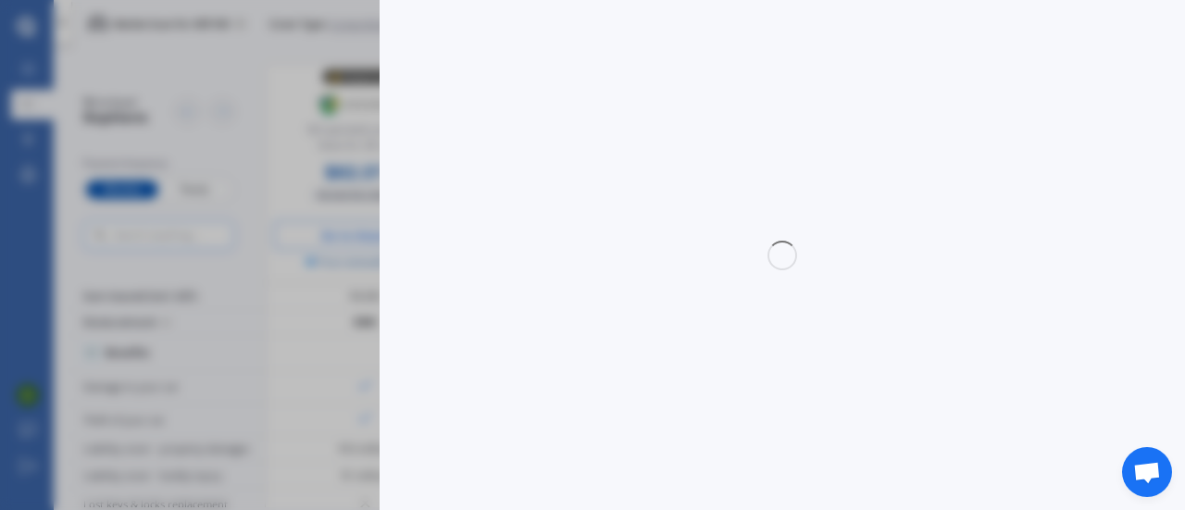
select select "full"
select select "0"
select select "Northland"
select select "HONDA"
select select "FIT"
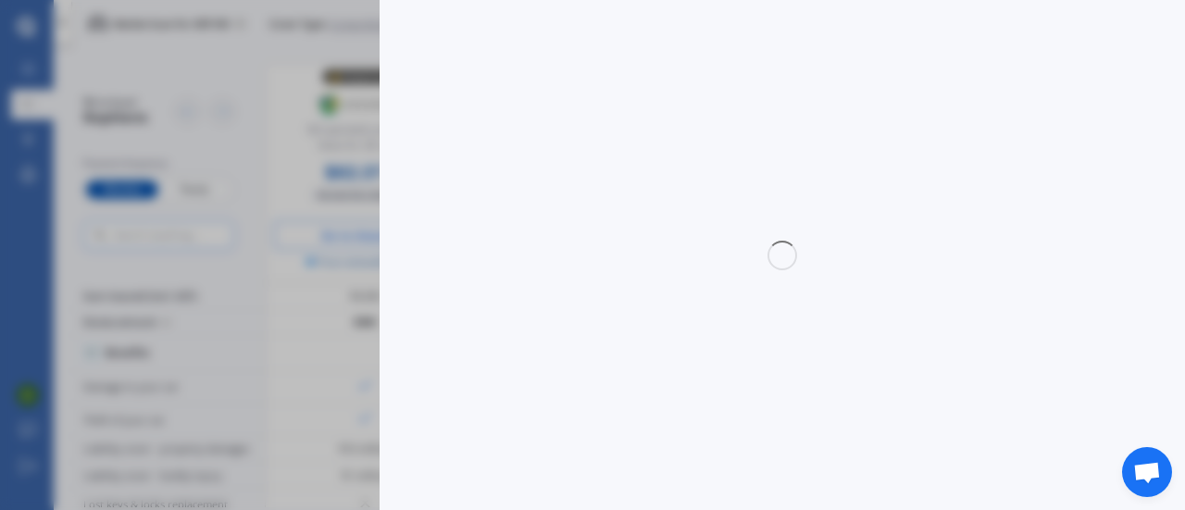
select select "DIESEL"
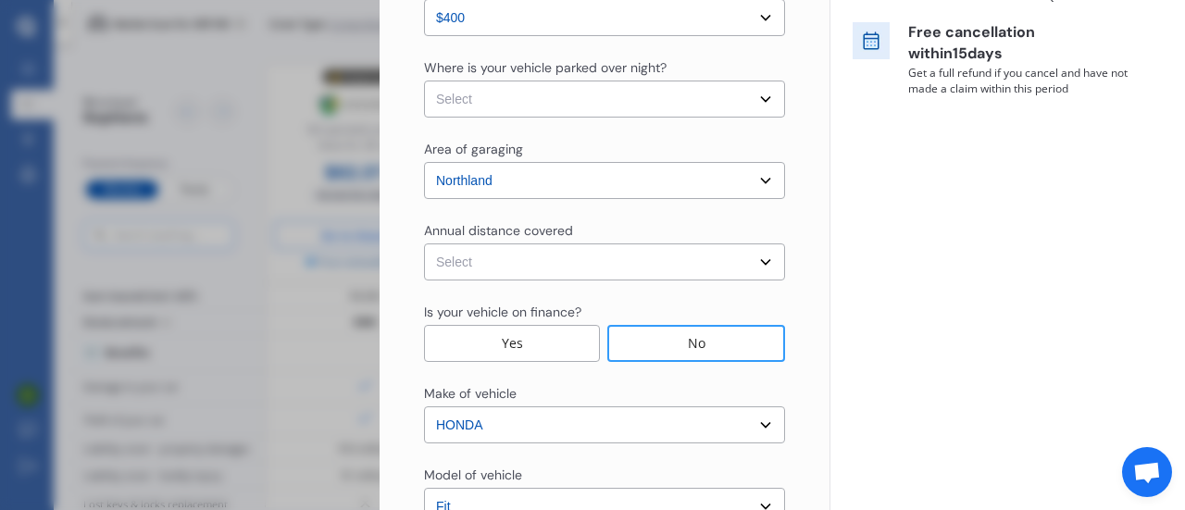
select select "15000"
click at [424, 244] on select "Select Low (less than 15,000km per year) Average (15,000-30,000km per year) Hig…" at bounding box center [604, 262] width 361 height 37
click at [632, 338] on div "No" at bounding box center [697, 343] width 178 height 37
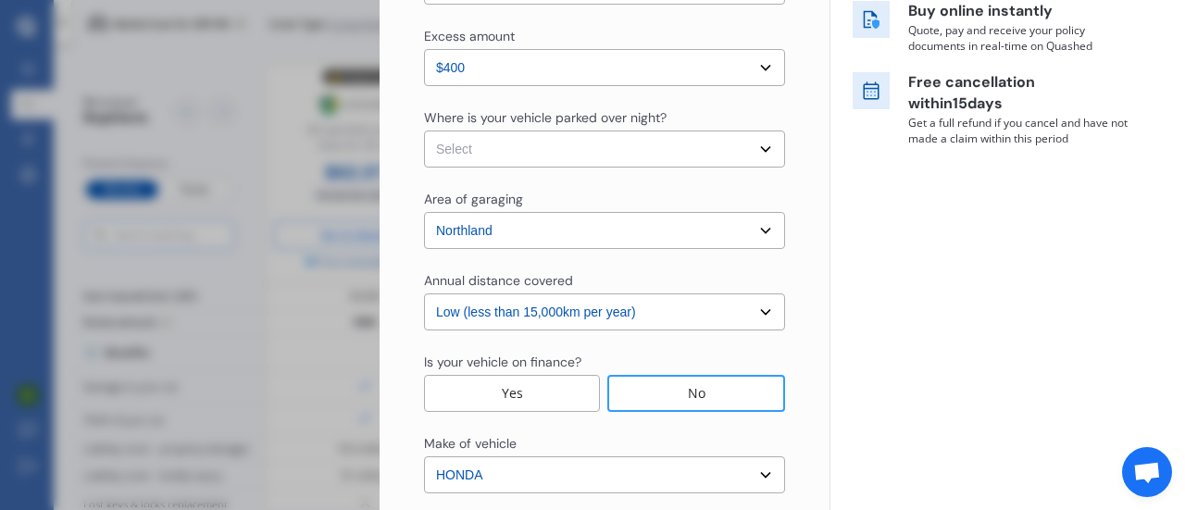
scroll to position [304, 0]
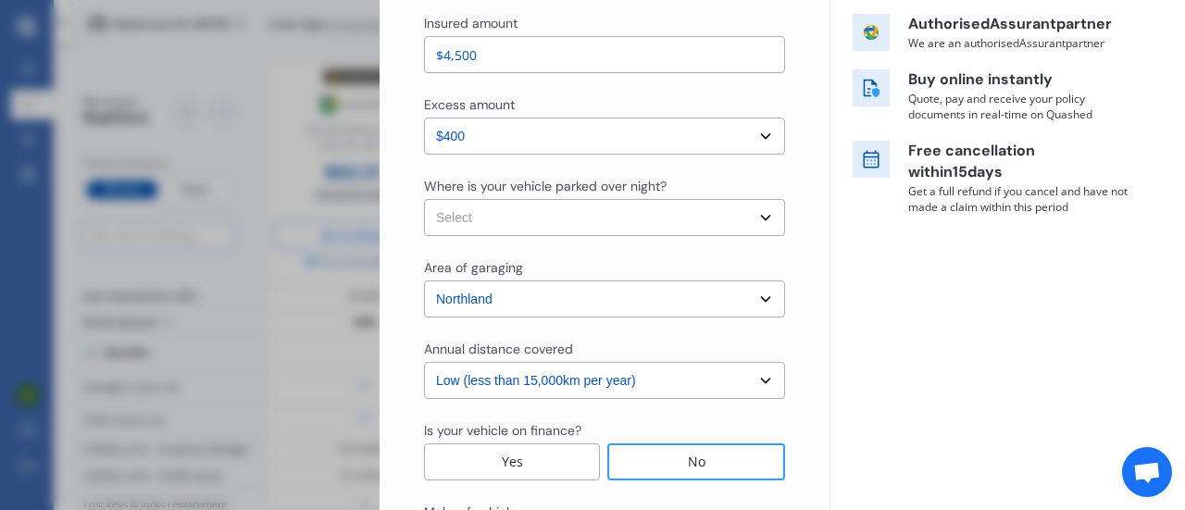
click at [452, 219] on select "Select In a garage On own property On street or road" at bounding box center [604, 217] width 361 height 37
select select "In a garage"
click at [424, 199] on select "Select In a garage On own property On street or road" at bounding box center [604, 217] width 361 height 37
click at [435, 302] on select "Select Auckland City Auckland West Country / Rodney / Gulf Islands Bay Of Plent…" at bounding box center [604, 299] width 361 height 37
click at [442, 300] on select "Select Auckland City Auckland West Country / Rodney / Gulf Islands Bay Of Plent…" at bounding box center [604, 299] width 361 height 37
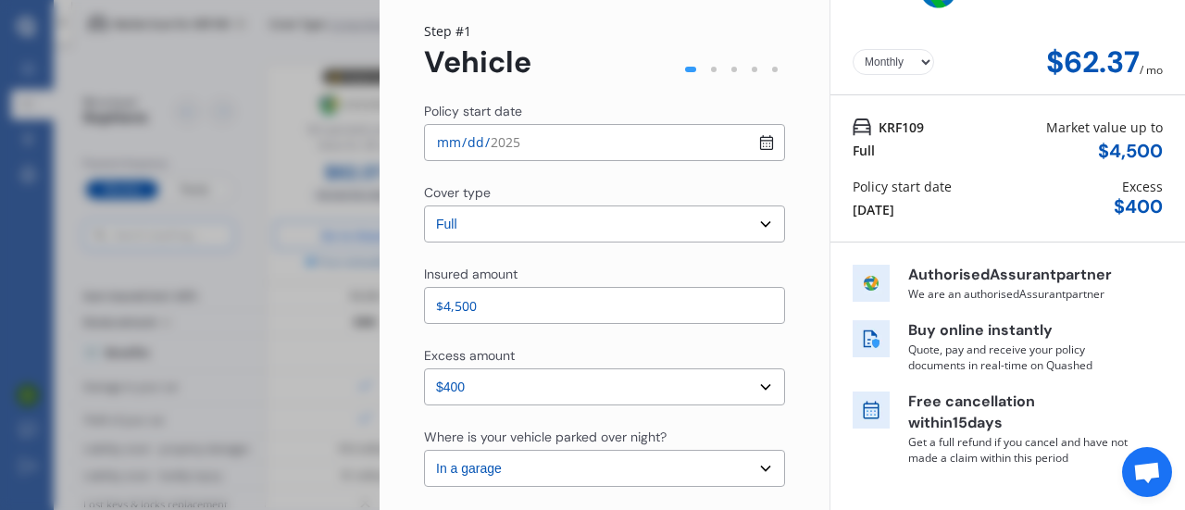
scroll to position [52, 0]
click at [432, 235] on select "Select cover type 3rd Party 3rd Party Fire & Theft Full" at bounding box center [604, 225] width 361 height 37
click at [437, 219] on select "Select cover type 3rd Party 3rd Party Fire & Theft Full" at bounding box center [604, 225] width 361 height 37
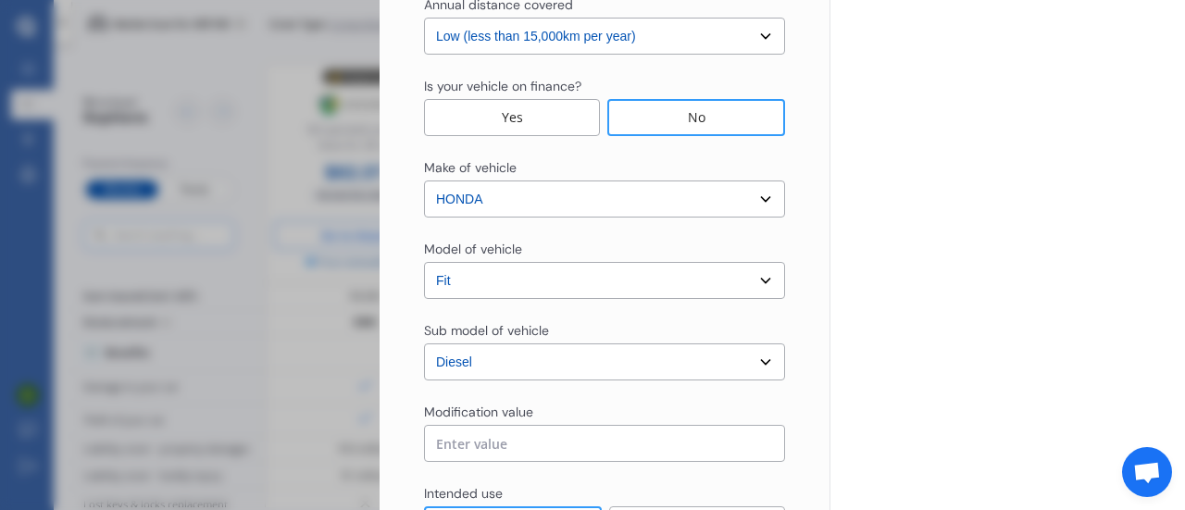
scroll to position [815, 0]
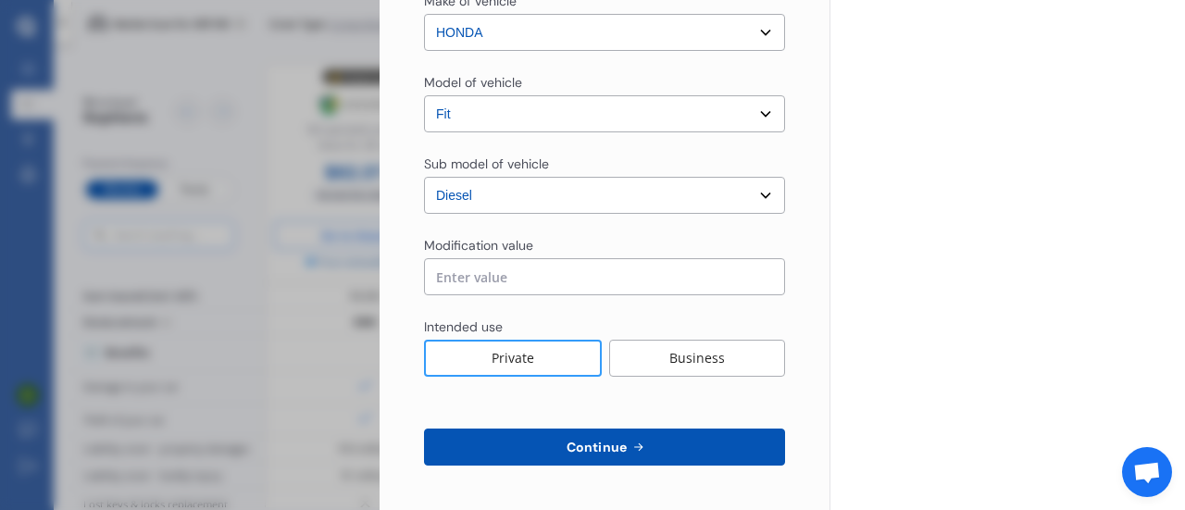
click at [437, 276] on input "text" at bounding box center [604, 276] width 361 height 37
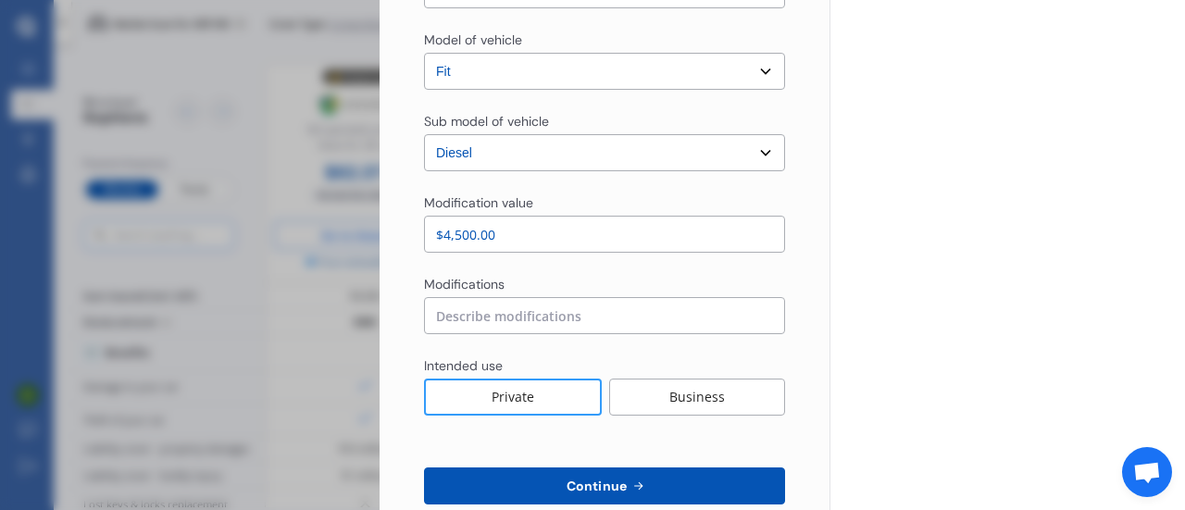
scroll to position [896, 0]
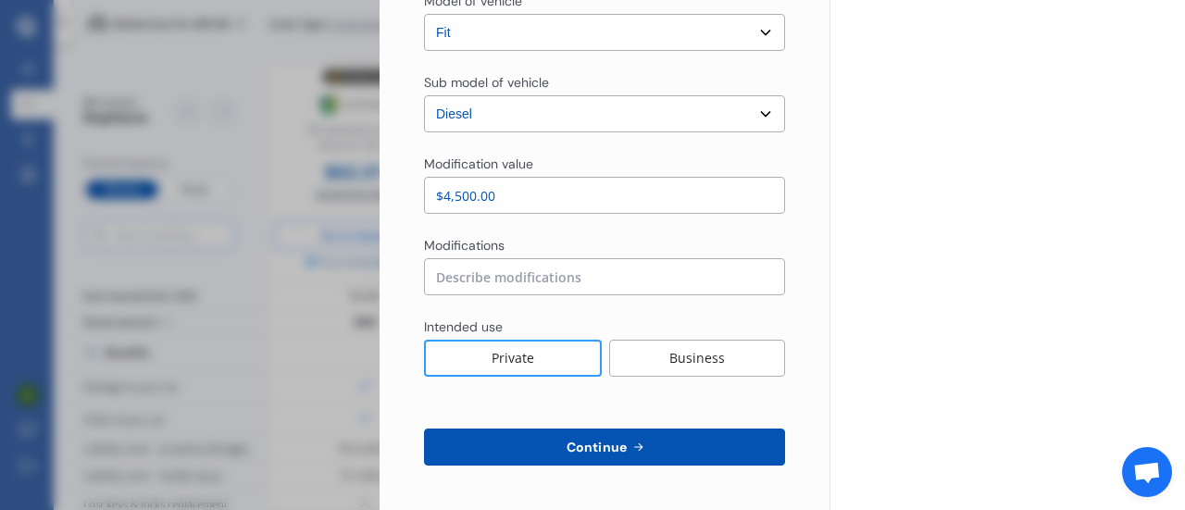
type input "$4,500.00"
click at [695, 271] on input at bounding box center [604, 276] width 361 height 37
type input "none"
click at [618, 434] on button "Continue" at bounding box center [604, 447] width 361 height 37
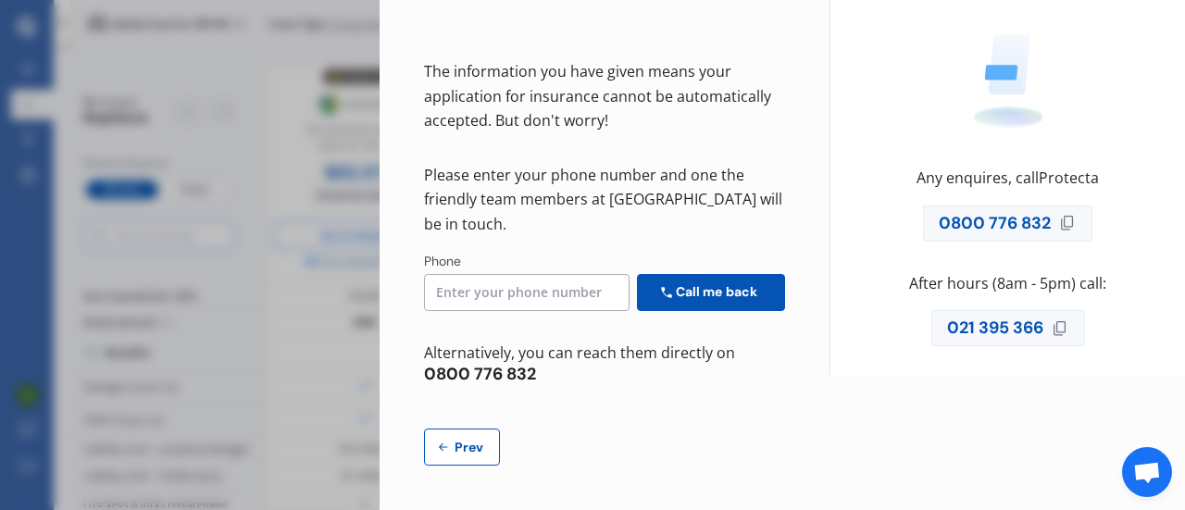
scroll to position [0, 0]
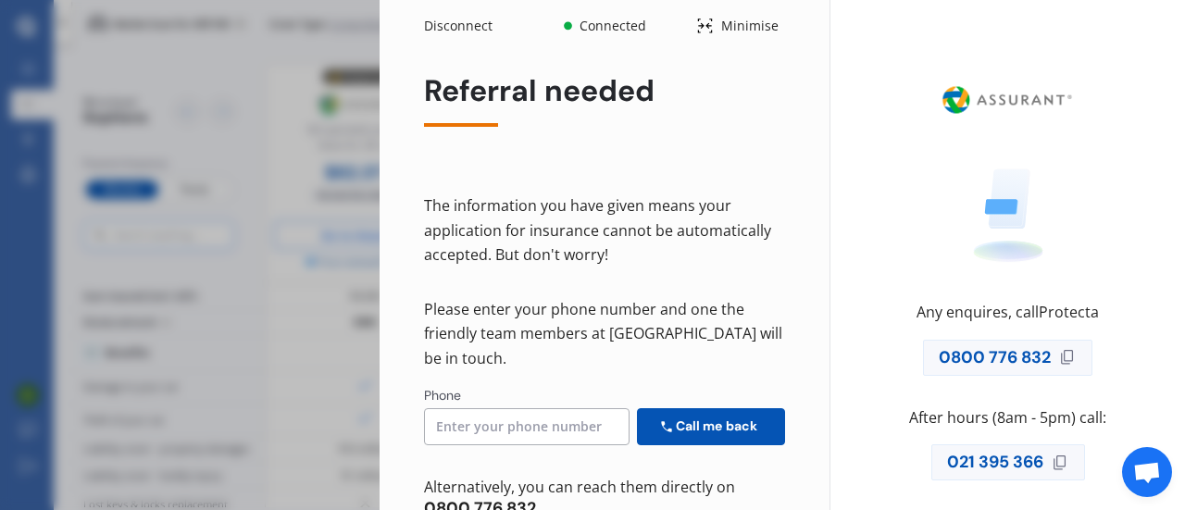
click at [586, 420] on input at bounding box center [527, 426] width 206 height 37
click at [682, 250] on div "The information you have given means your application for insurance cannot be a…" at bounding box center [604, 231] width 361 height 74
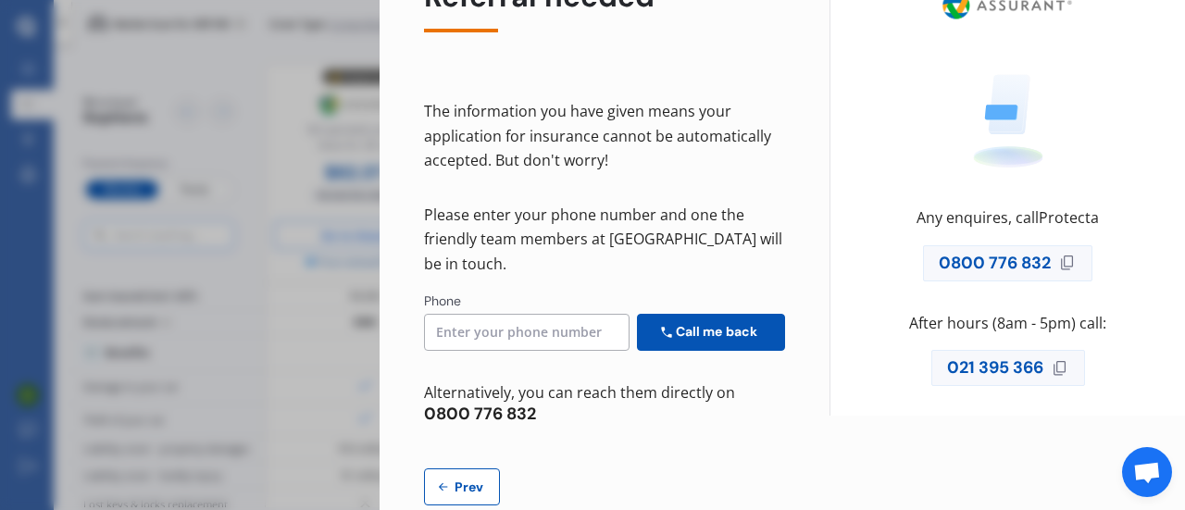
scroll to position [133, 0]
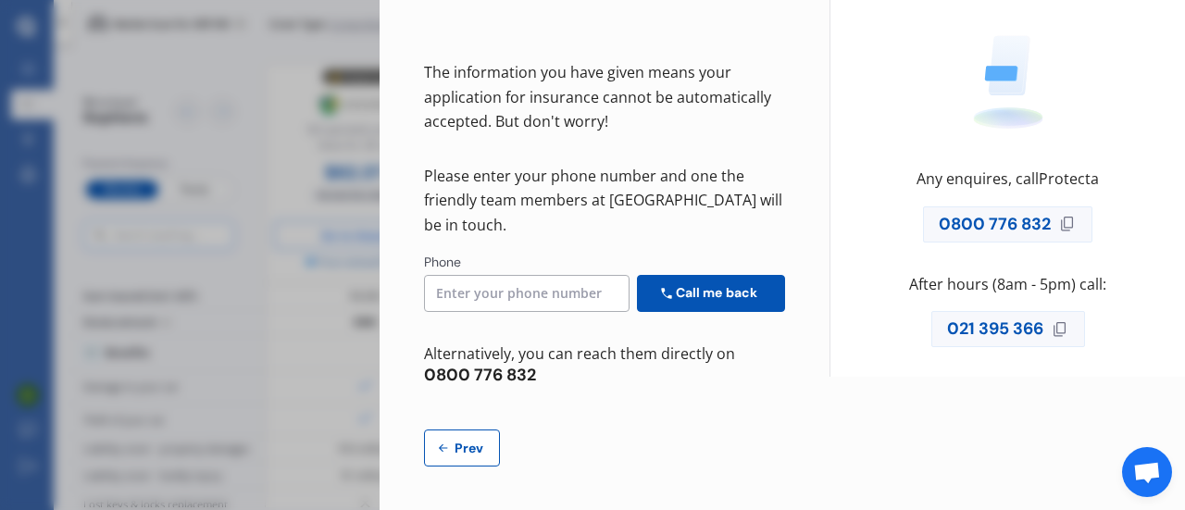
click at [443, 446] on icon at bounding box center [443, 448] width 15 height 15
select select "Monthly"
select select "full"
select select "0"
select select "In a garage"
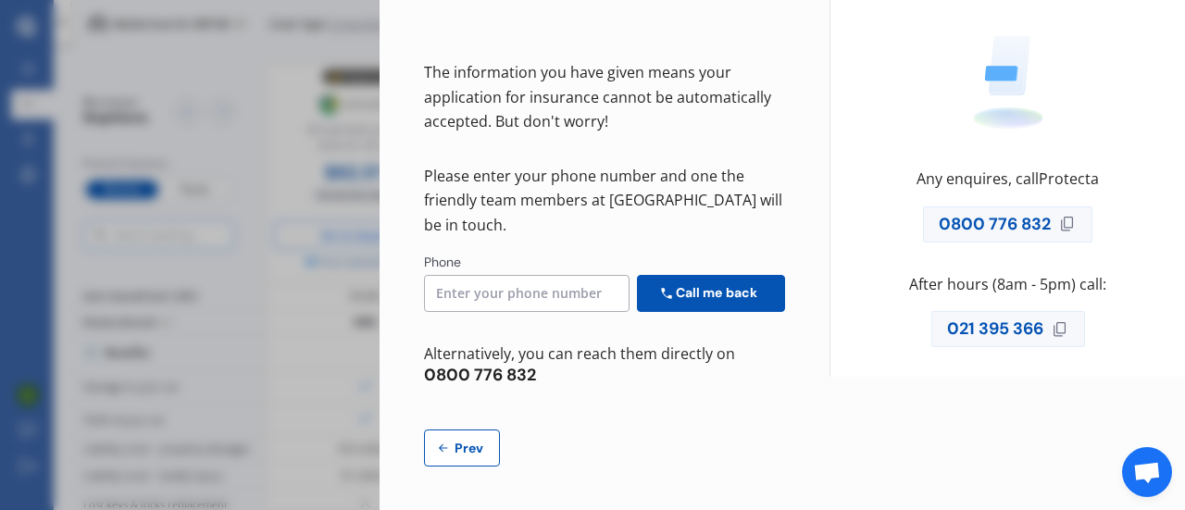
select select "Northland"
select select "15000"
select select "HONDA"
select select "FIT"
select select "DIESEL"
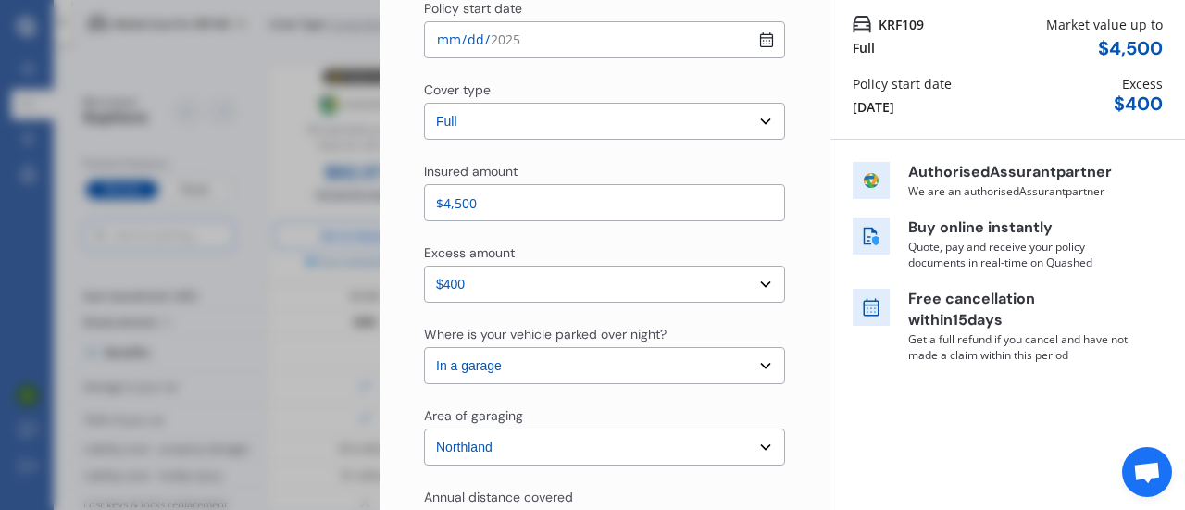
scroll to position [0, 0]
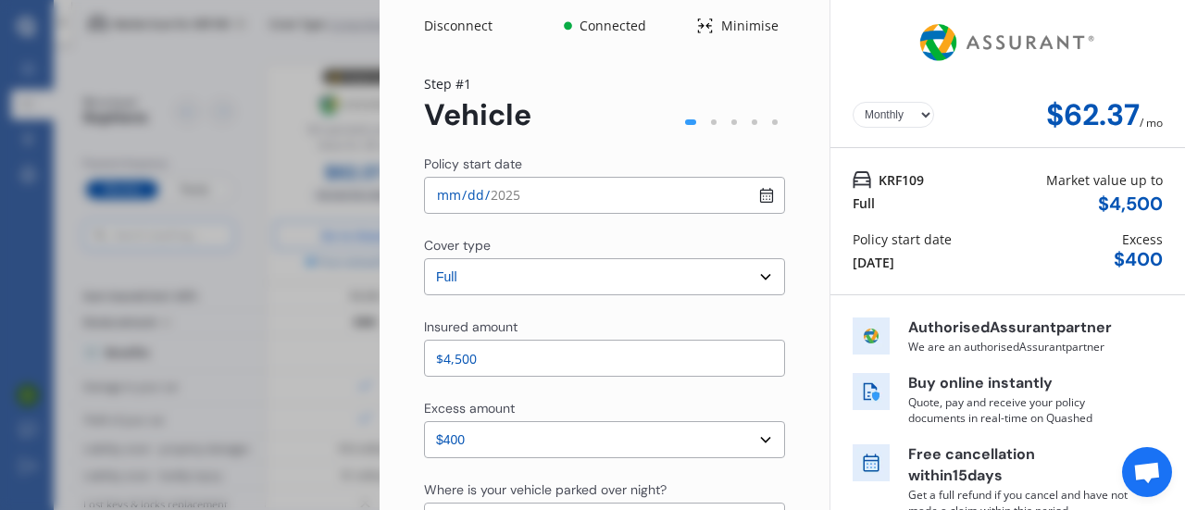
click at [904, 116] on select "Yearly Monthly" at bounding box center [893, 115] width 81 height 26
click at [251, 141] on div "Disconnect Connected Minimise Yearly Monthly $62.37 / mo Step # 1 Vehicle Polic…" at bounding box center [592, 255] width 1185 height 510
click at [307, 197] on div "Disconnect Connected Minimise Yearly Monthly $62.37 / mo Step # 1 Vehicle Polic…" at bounding box center [592, 255] width 1185 height 510
